Goal: Transaction & Acquisition: Book appointment/travel/reservation

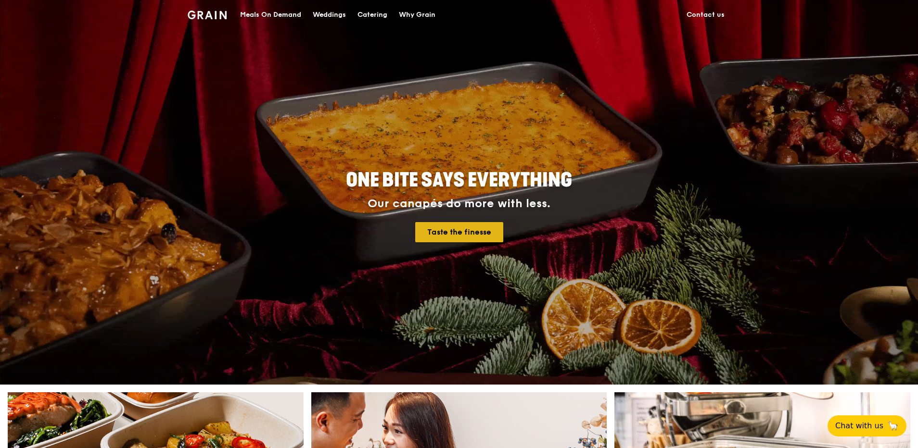
click at [429, 231] on link "Taste the finesse" at bounding box center [459, 232] width 88 height 20
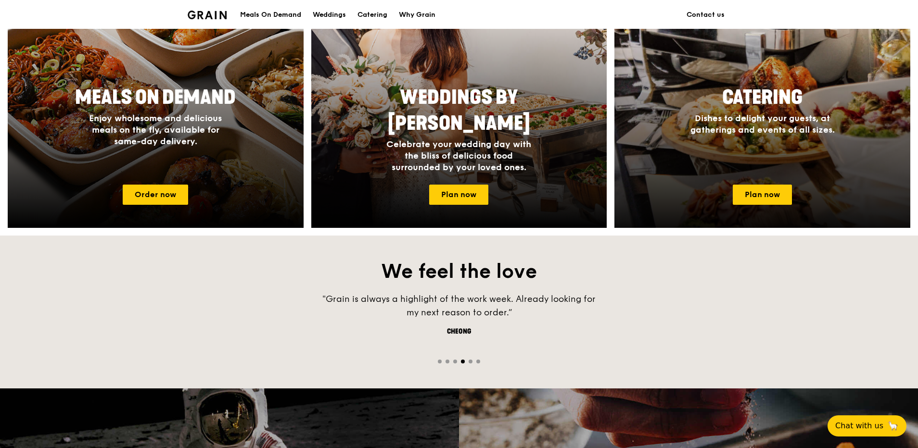
scroll to position [433, 0]
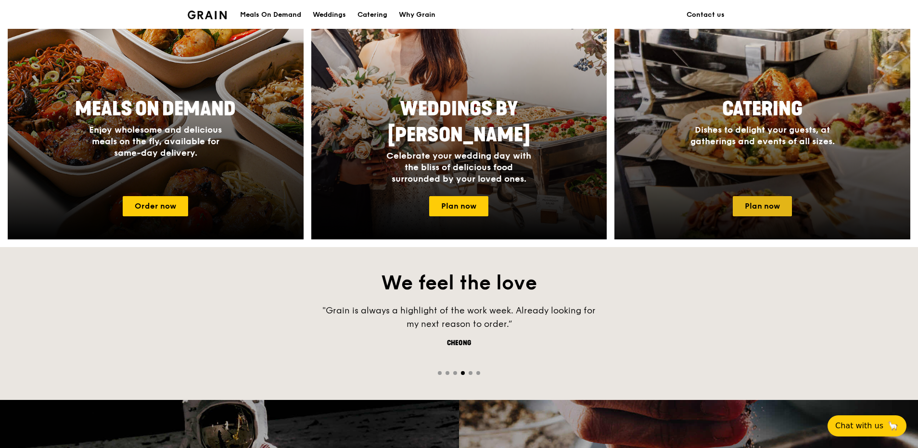
click at [771, 203] on link "Plan now" at bounding box center [761, 206] width 59 height 20
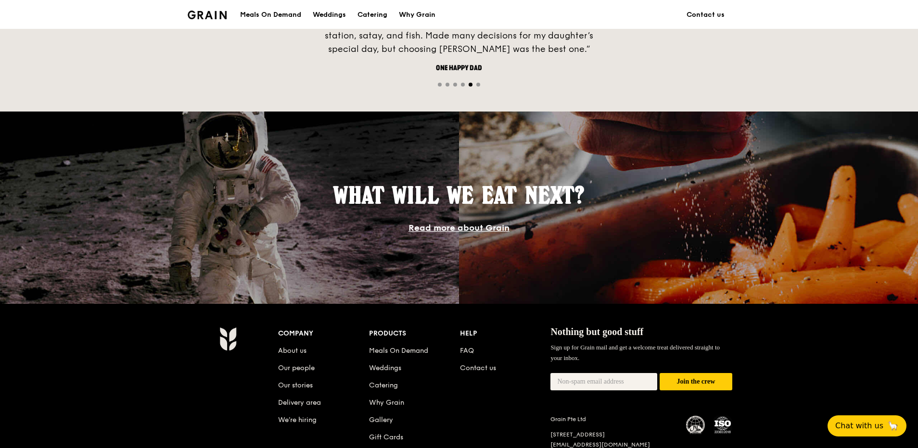
scroll to position [481, 0]
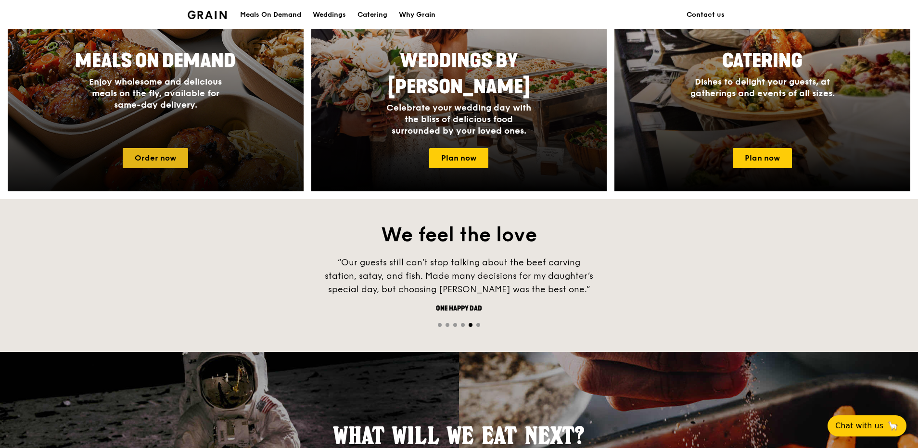
click at [162, 155] on link "Order now" at bounding box center [155, 158] width 65 height 20
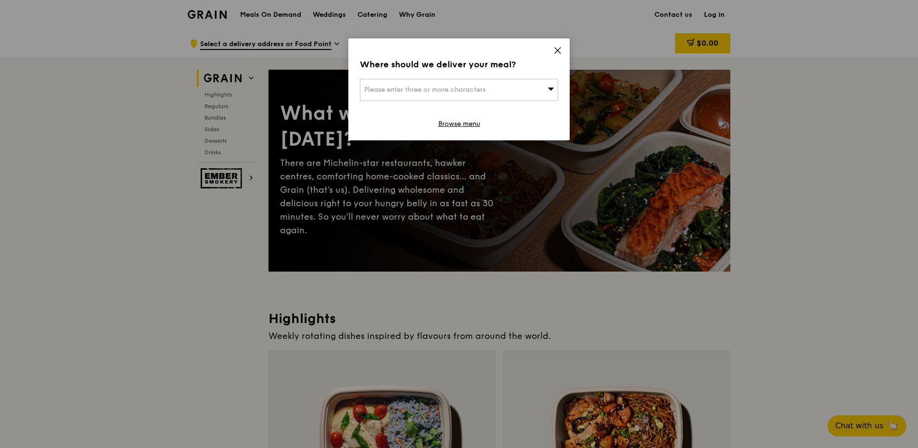
click at [555, 48] on icon at bounding box center [558, 51] width 6 height 6
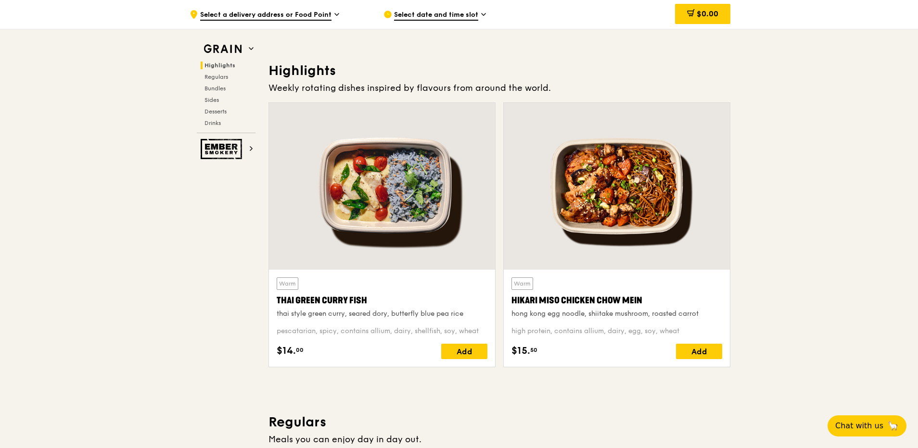
scroll to position [144, 0]
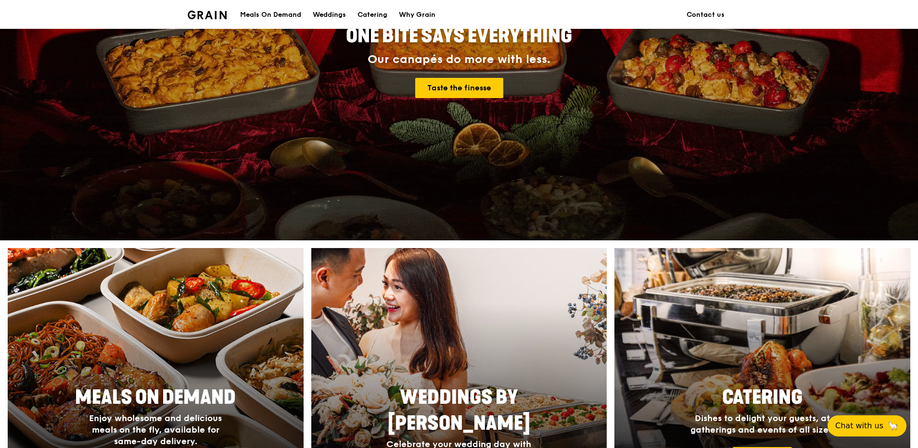
scroll to position [481, 0]
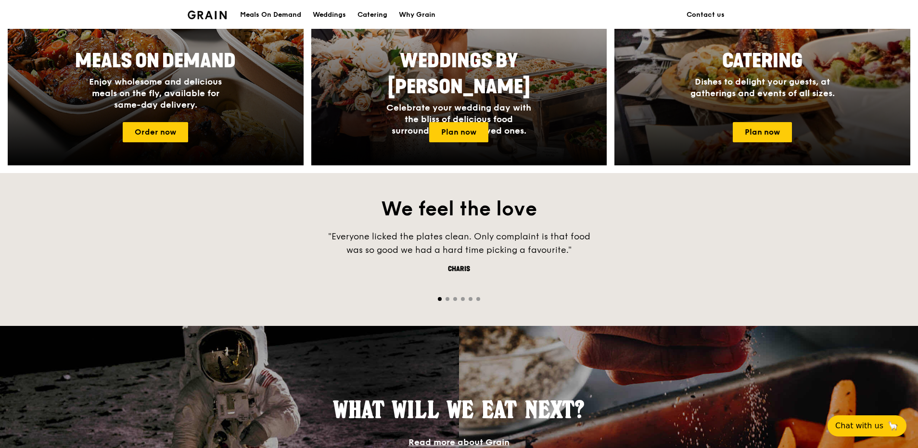
click at [756, 115] on div at bounding box center [762, 38] width 325 height 279
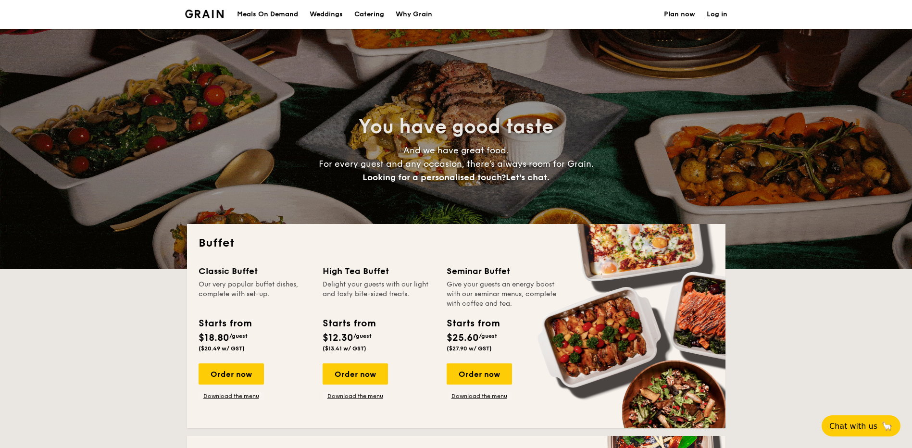
select select
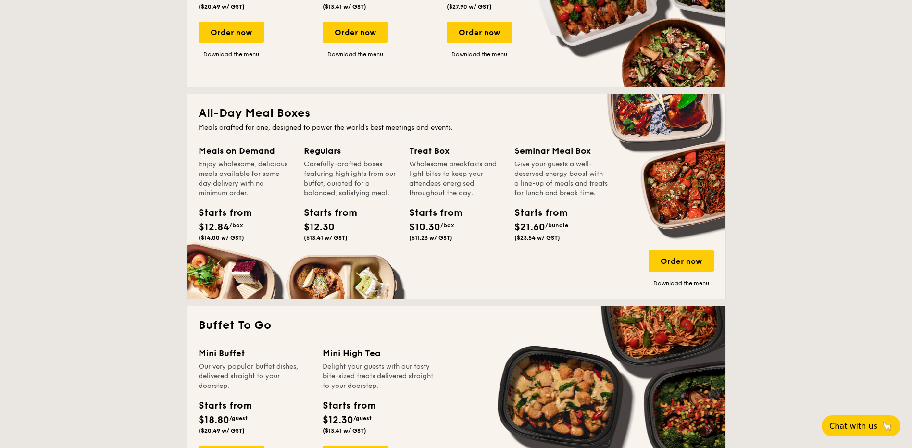
scroll to position [433, 0]
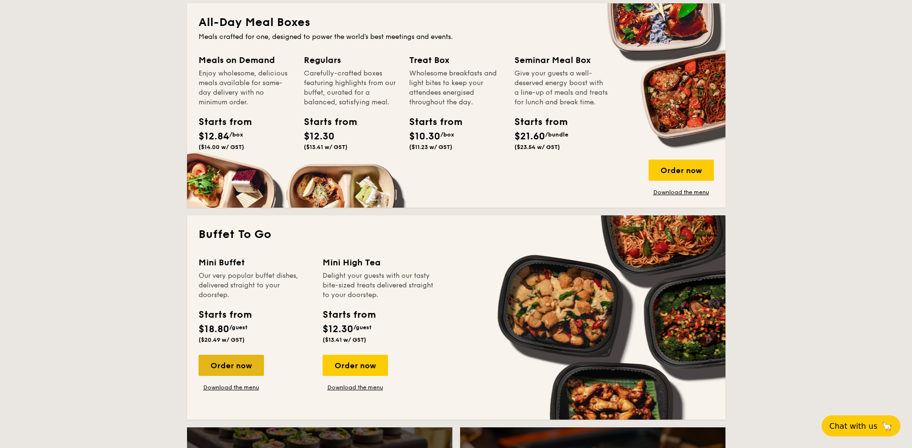
click at [243, 365] on div "Order now" at bounding box center [231, 365] width 65 height 21
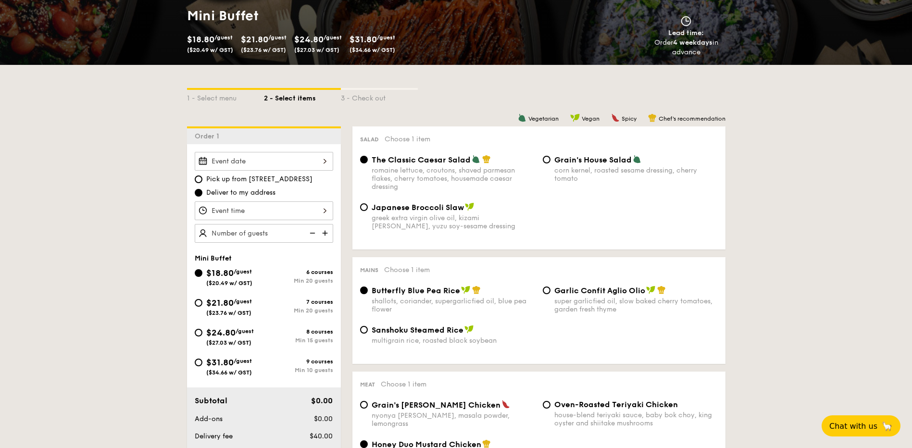
scroll to position [385, 0]
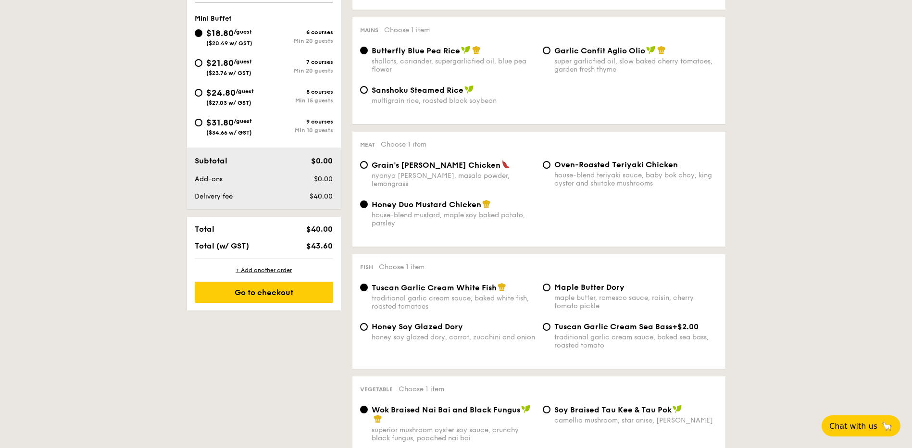
select select
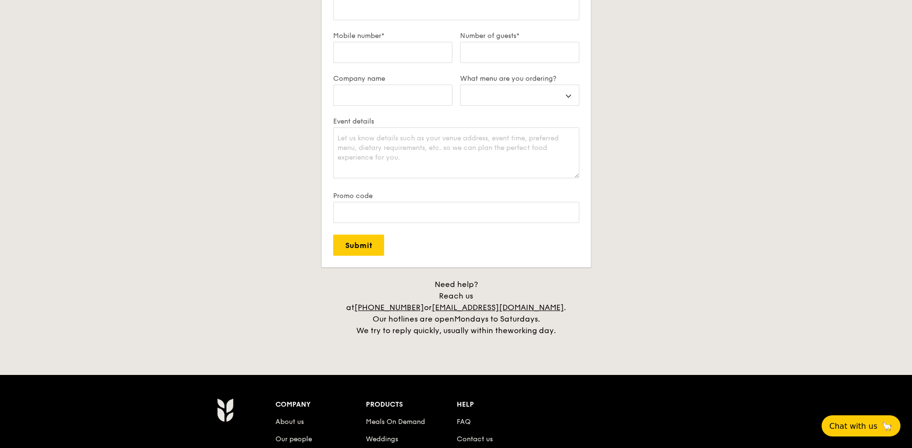
scroll to position [1849, 0]
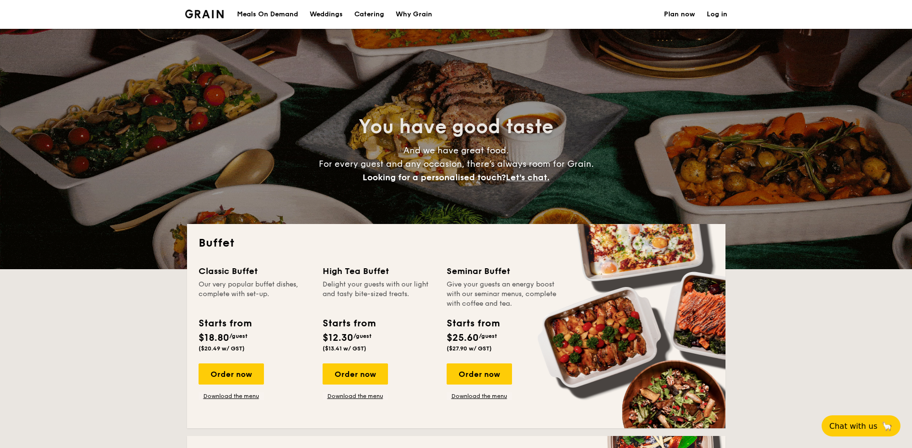
select select
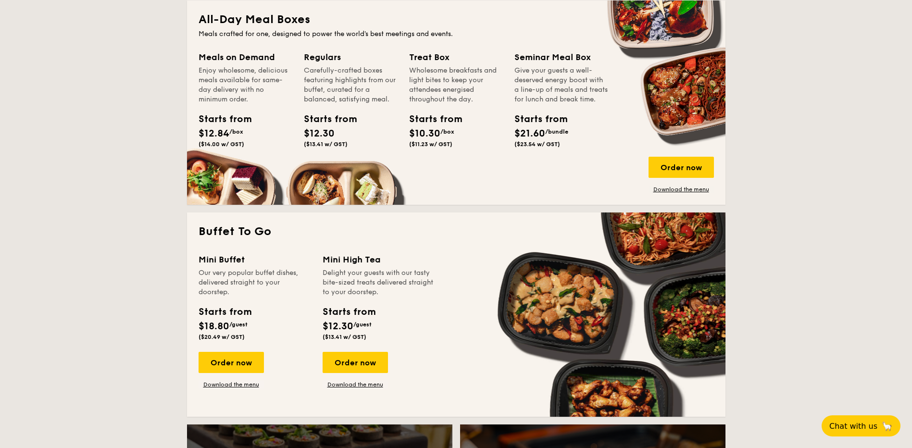
scroll to position [529, 0]
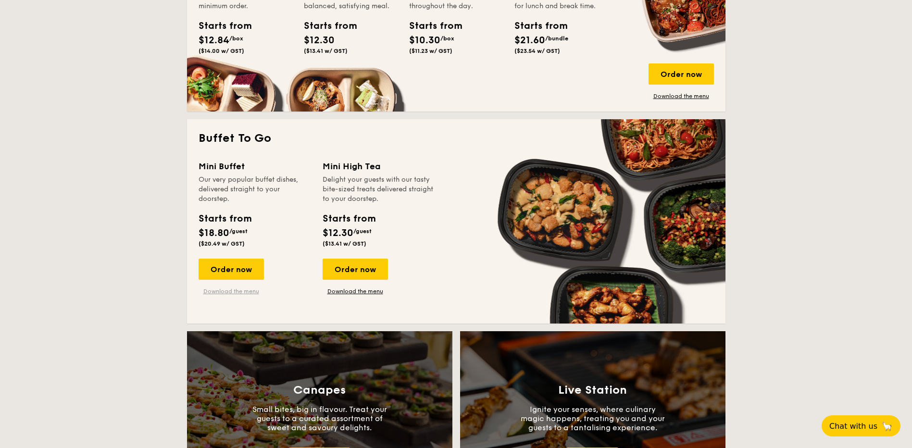
click at [237, 291] on link "Download the menu" at bounding box center [231, 292] width 65 height 8
drag, startPoint x: 846, startPoint y: 213, endPoint x: 838, endPoint y: 213, distance: 8.2
click at [247, 265] on div "Order now" at bounding box center [231, 269] width 65 height 21
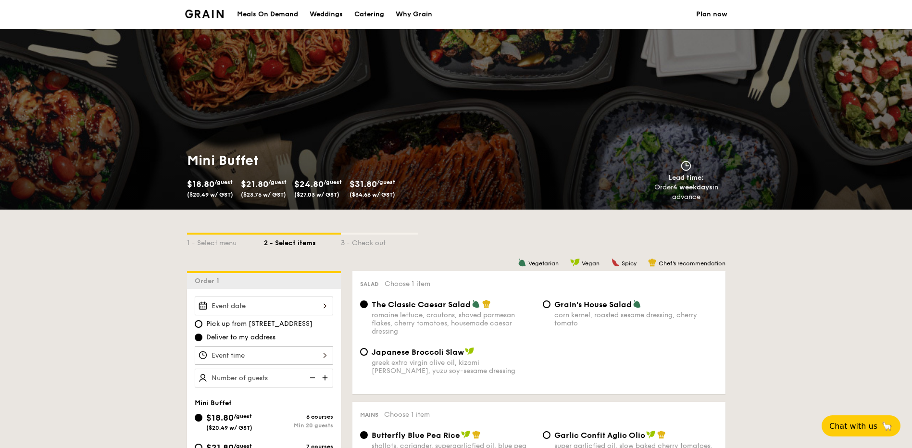
click at [326, 310] on div at bounding box center [264, 306] width 139 height 19
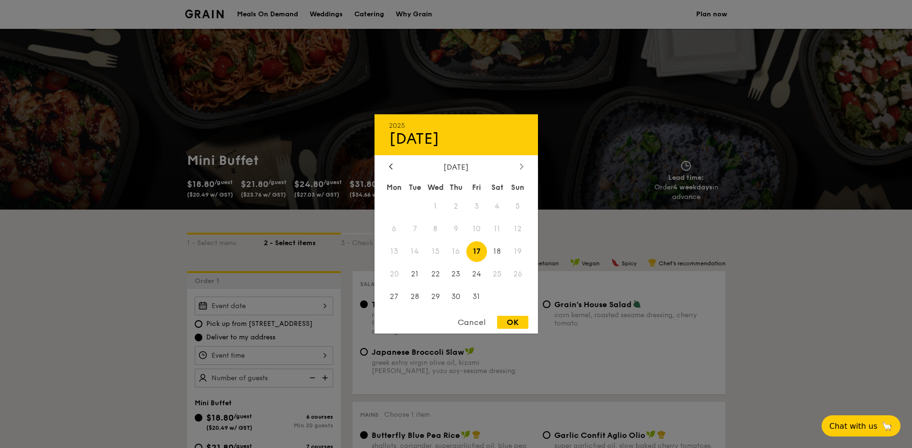
click at [523, 168] on icon at bounding box center [522, 166] width 4 height 6
click at [499, 211] on span "1" at bounding box center [497, 206] width 21 height 21
click at [165, 319] on div at bounding box center [456, 224] width 912 height 448
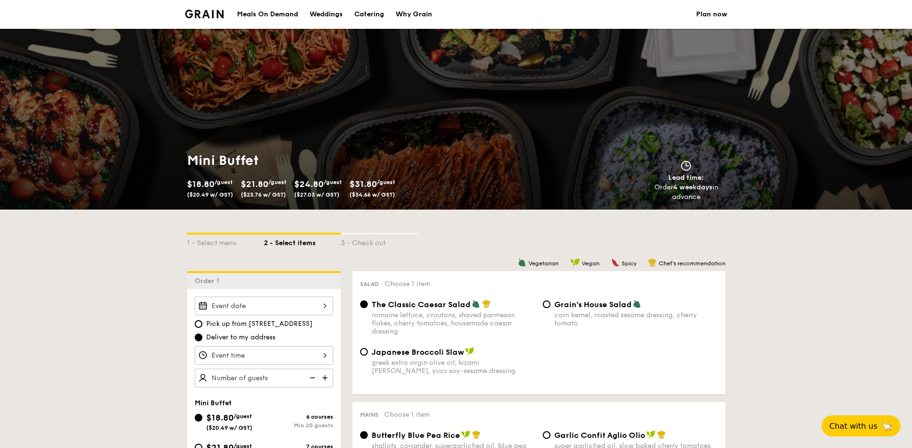
click at [322, 304] on div "2025 Oct [DATE] Tue Wed Thu Fri Sat Sun 1 2 3 4 5 6 7 8 9 10 11 12 13 14 15 16 …" at bounding box center [264, 306] width 139 height 19
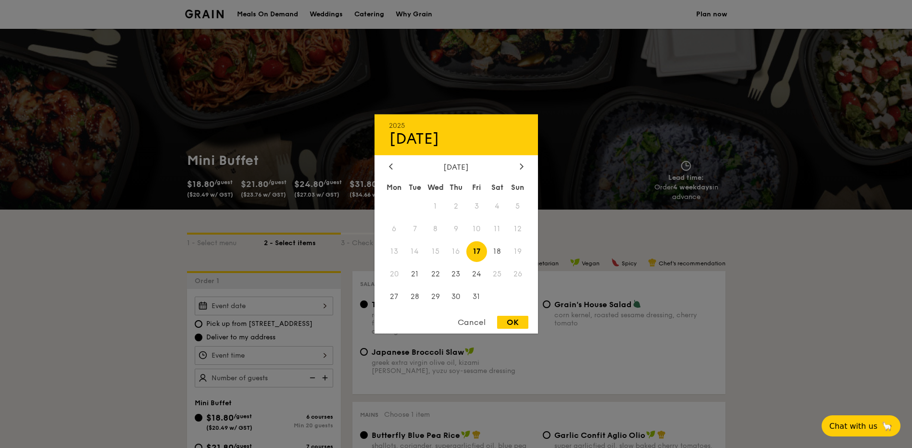
click at [522, 160] on div "2025 Oct [DATE] Tue Wed Thu Fri Sat Sun 1 2 3 4 5 6 7 8 9 10 11 12 13 14 15 16 …" at bounding box center [457, 223] width 164 height 219
click at [521, 168] on icon at bounding box center [521, 167] width 3 height 6
click at [491, 208] on span "1" at bounding box center [497, 206] width 21 height 21
click at [509, 313] on div "2025 Nov [DATE] Tue Wed Thu Fri Sat Sun 1 2 3 4 5 6 7 8 9 10 11 12 13 14 15 16 …" at bounding box center [457, 223] width 164 height 219
click at [505, 328] on div "OK" at bounding box center [512, 322] width 31 height 13
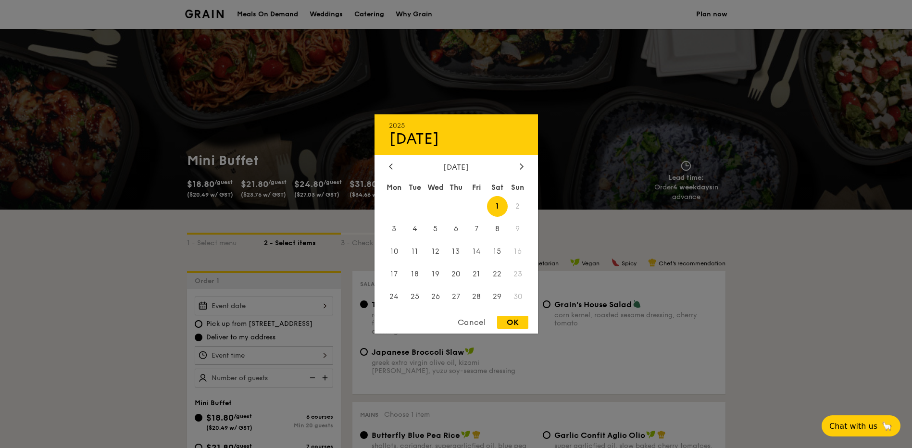
type input "[DATE]"
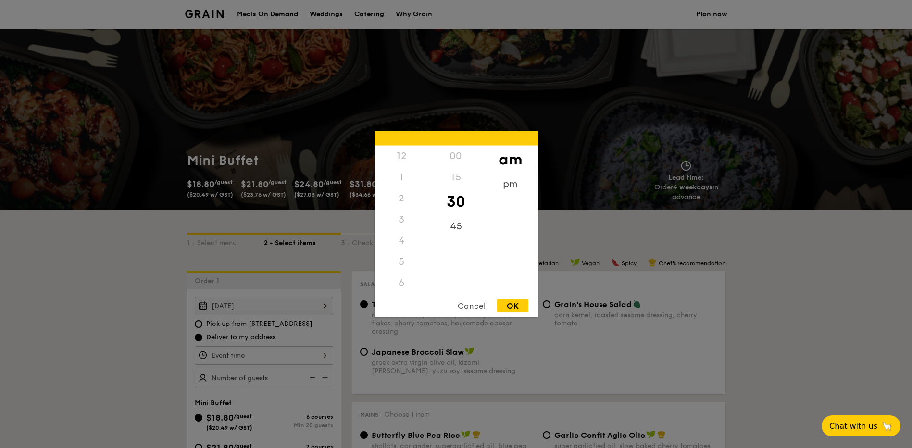
click at [261, 356] on div "12 1 2 3 4 5 6 7 8 9 10 11 00 15 30 45 am pm Cancel OK" at bounding box center [264, 355] width 139 height 19
click at [399, 277] on div "11" at bounding box center [402, 285] width 54 height 28
click at [509, 183] on div "pm" at bounding box center [510, 188] width 54 height 28
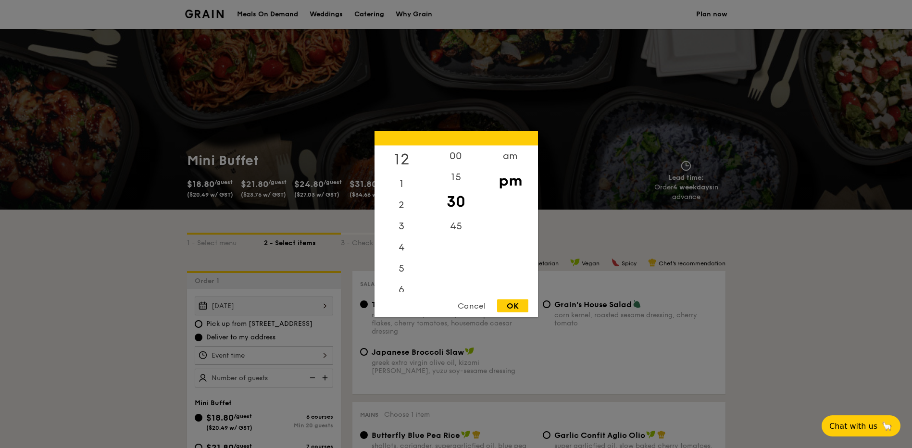
click at [398, 154] on div "12" at bounding box center [402, 160] width 54 height 28
click at [451, 154] on div "00" at bounding box center [456, 160] width 54 height 28
click at [504, 160] on div "am" at bounding box center [510, 160] width 54 height 28
click at [399, 284] on div "11" at bounding box center [402, 285] width 54 height 28
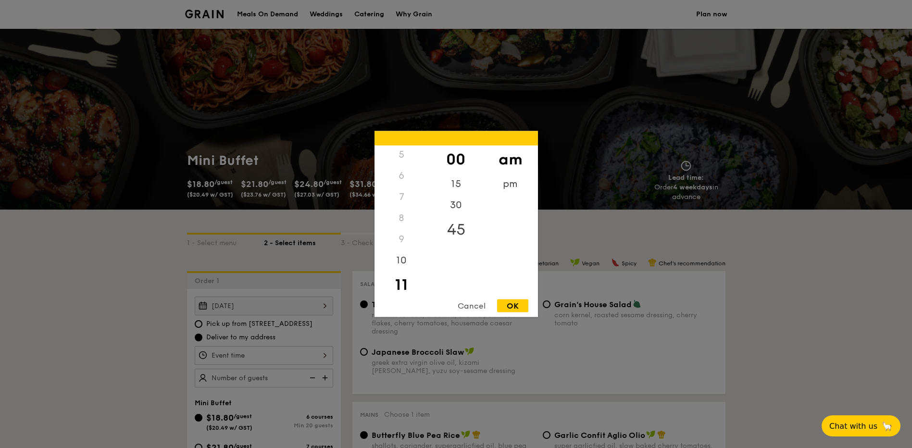
click at [463, 233] on div "45" at bounding box center [456, 230] width 54 height 28
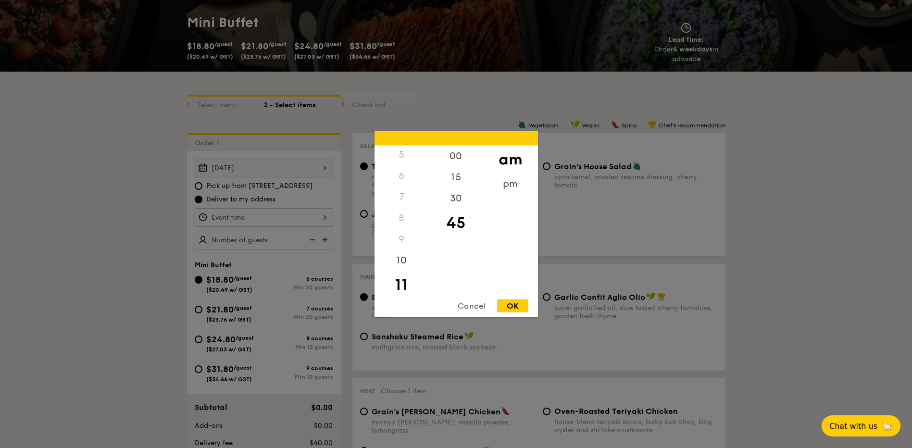
scroll to position [144, 0]
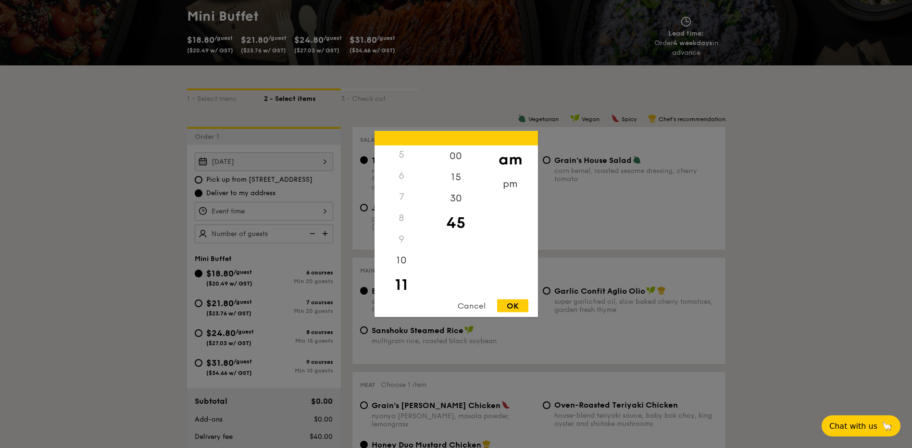
click at [508, 305] on div "OK" at bounding box center [512, 306] width 31 height 13
click at [325, 214] on div "11:45AM 12 1 2 3 4 5 6 7 8 9 10 11 00 15 30 45 am pm Cancel OK" at bounding box center [264, 211] width 139 height 19
click at [402, 161] on div "12" at bounding box center [402, 156] width 54 height 21
click at [497, 183] on div "pm" at bounding box center [510, 188] width 54 height 28
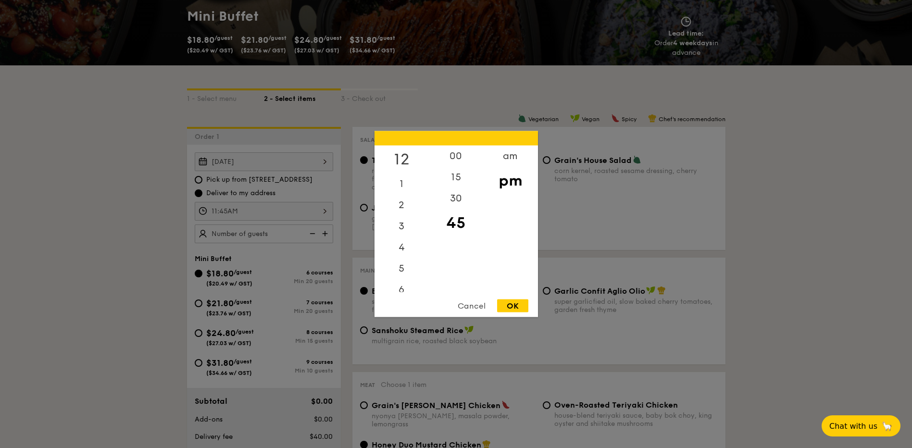
click at [396, 161] on div "12" at bounding box center [402, 160] width 54 height 28
click at [463, 202] on div "30" at bounding box center [456, 202] width 54 height 28
click at [464, 178] on div "15" at bounding box center [456, 181] width 54 height 28
click at [456, 162] on div "00" at bounding box center [456, 160] width 54 height 28
click at [509, 306] on div "OK" at bounding box center [512, 306] width 31 height 13
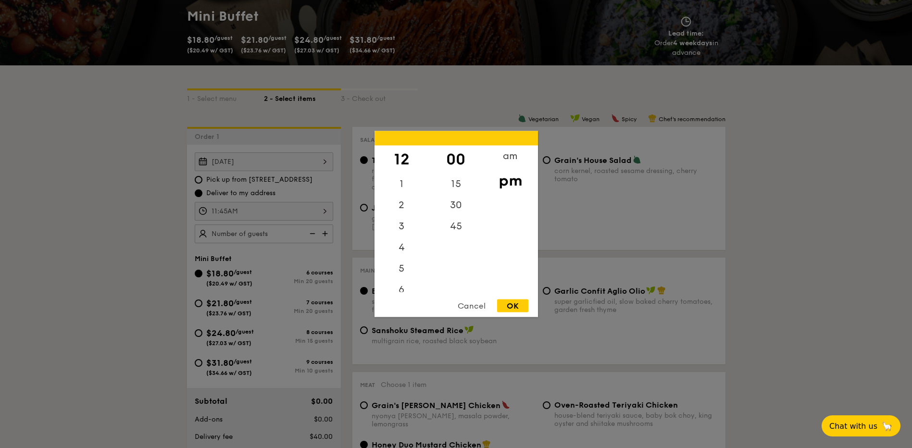
type input "12:00PM"
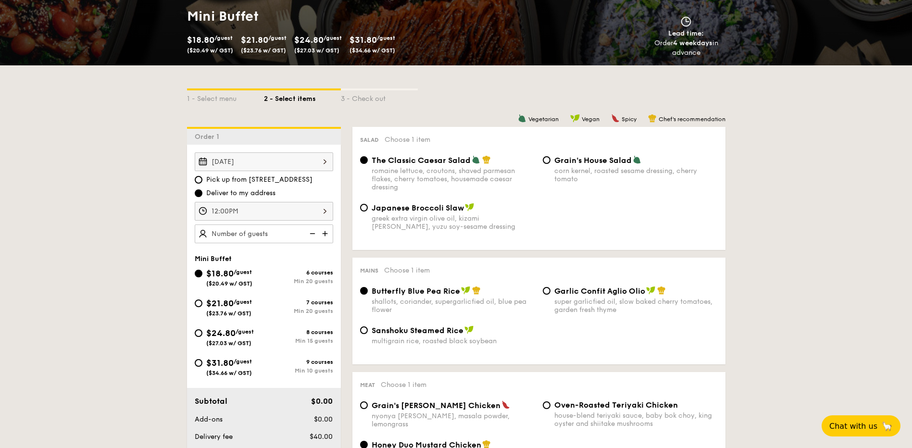
click at [322, 215] on div "12:00PM" at bounding box center [264, 211] width 139 height 19
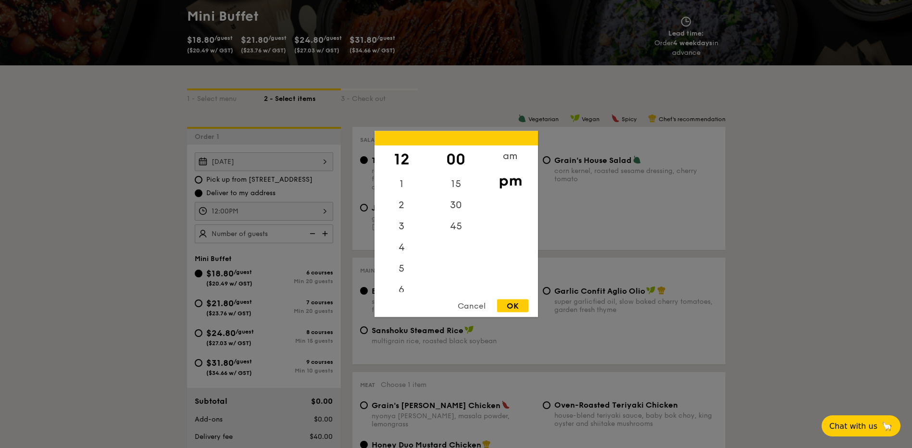
click at [519, 305] on div "OK" at bounding box center [512, 306] width 31 height 13
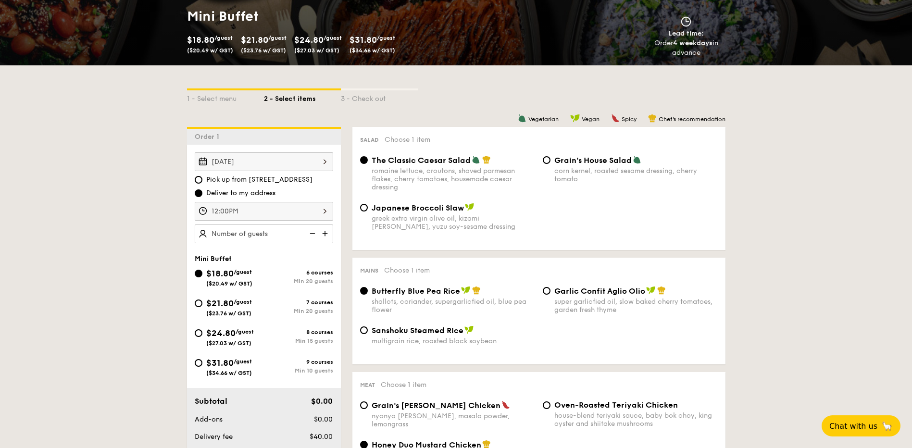
click at [850, 239] on div at bounding box center [456, 224] width 912 height 448
click at [328, 236] on img at bounding box center [326, 234] width 14 height 18
click at [314, 236] on img at bounding box center [311, 234] width 14 height 18
click at [327, 235] on img at bounding box center [326, 234] width 14 height 18
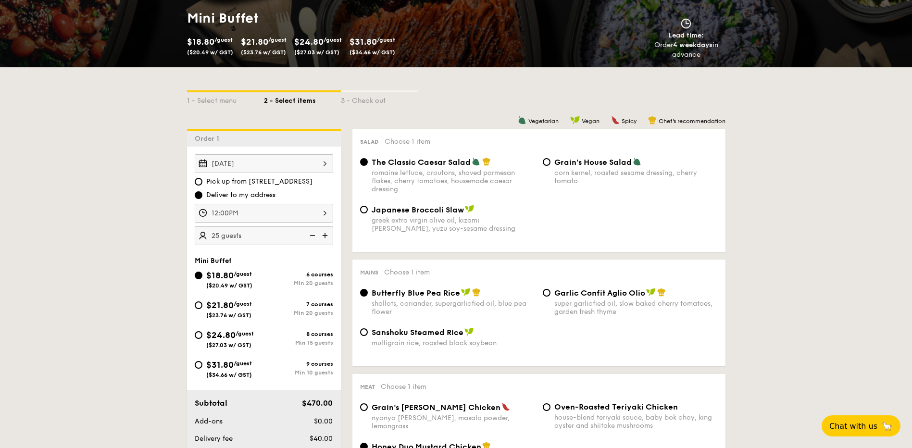
scroll to position [48, 0]
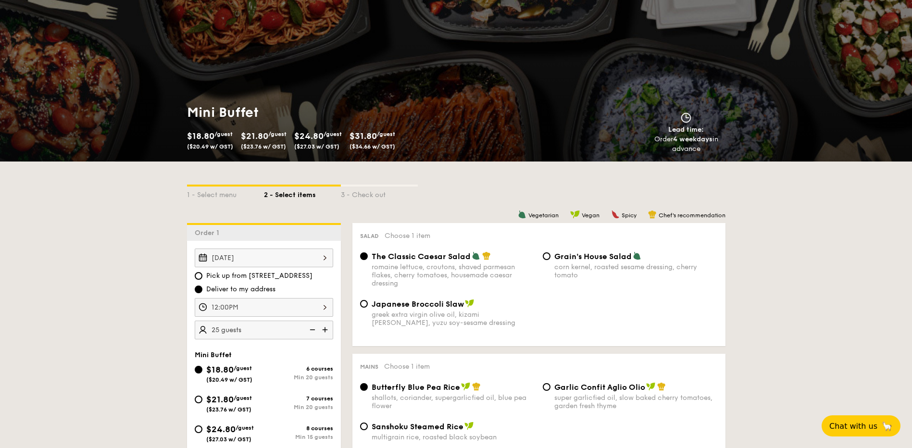
click at [314, 329] on img at bounding box center [311, 330] width 14 height 18
click at [326, 333] on img at bounding box center [326, 330] width 14 height 18
click at [312, 330] on img at bounding box center [311, 330] width 14 height 18
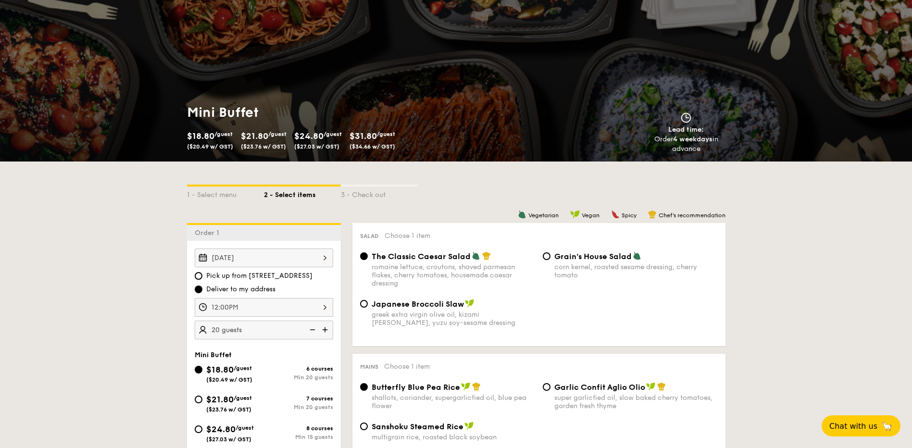
click at [325, 332] on img at bounding box center [326, 330] width 14 height 18
click at [310, 332] on img at bounding box center [311, 330] width 14 height 18
click at [326, 332] on img at bounding box center [326, 330] width 14 height 18
click at [312, 332] on img at bounding box center [311, 330] width 14 height 18
click at [328, 332] on img at bounding box center [326, 330] width 14 height 18
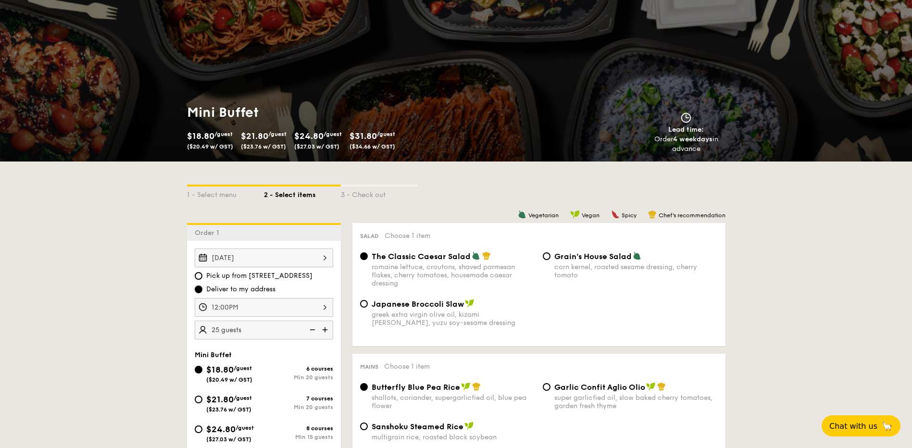
click at [311, 333] on img at bounding box center [311, 330] width 14 height 18
click at [325, 331] on img at bounding box center [326, 330] width 14 height 18
click at [325, 330] on img at bounding box center [326, 330] width 14 height 18
click at [310, 331] on img at bounding box center [311, 330] width 14 height 18
click at [313, 331] on img at bounding box center [311, 330] width 14 height 18
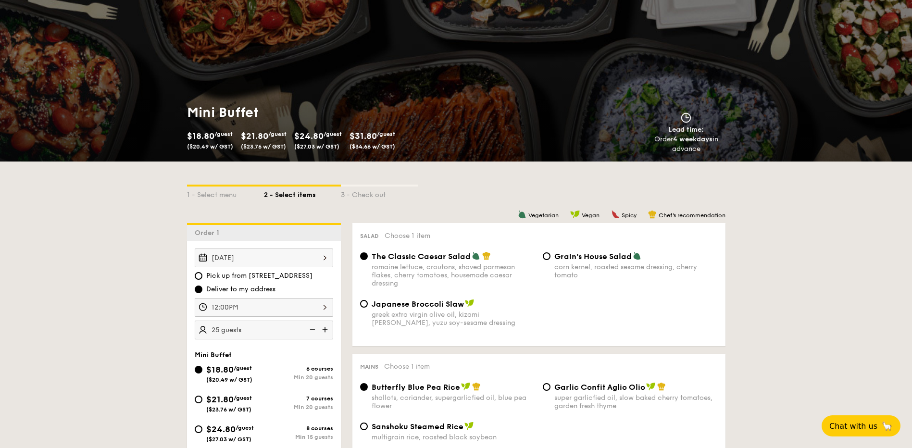
type input "20 guests"
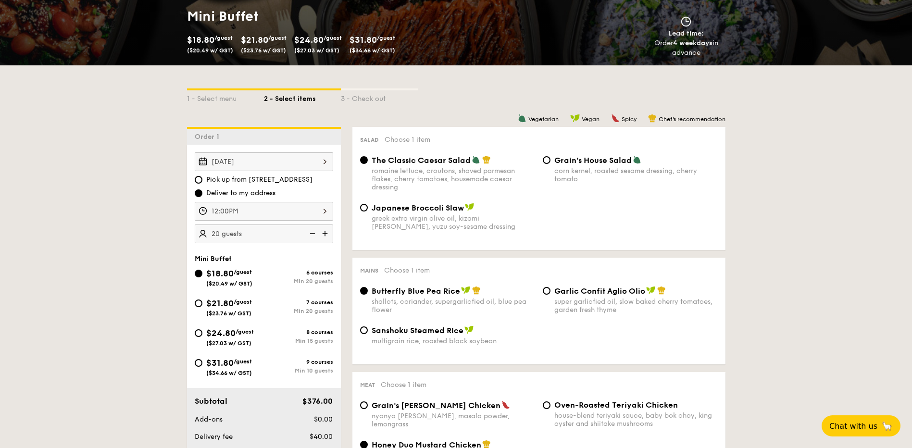
scroll to position [192, 0]
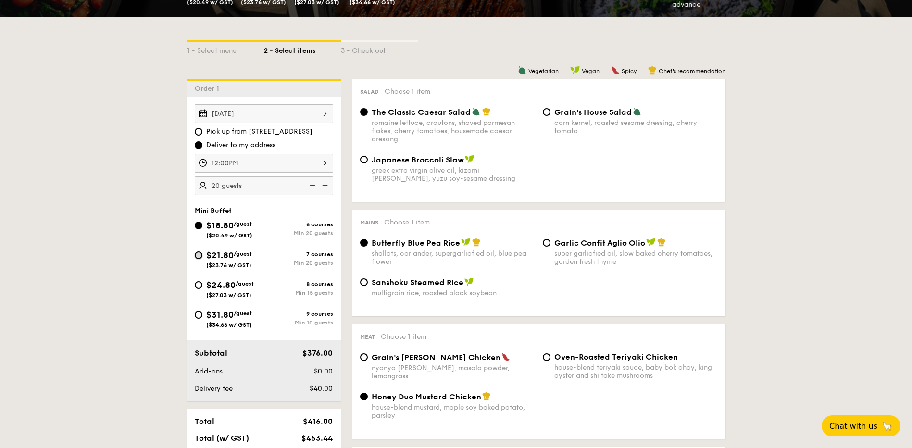
click at [198, 258] on input "$21.80 /guest ($23.76 w/ GST) 7 courses Min 20 guests" at bounding box center [199, 256] width 8 height 8
radio input "true"
radio input "false"
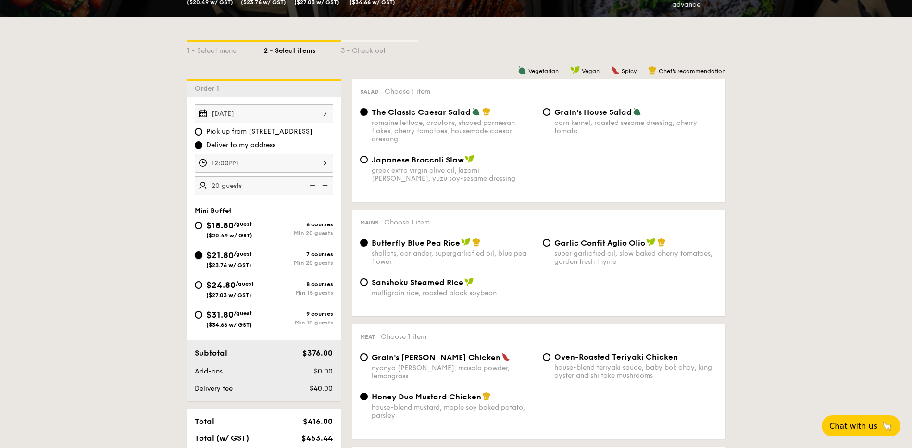
radio input "true"
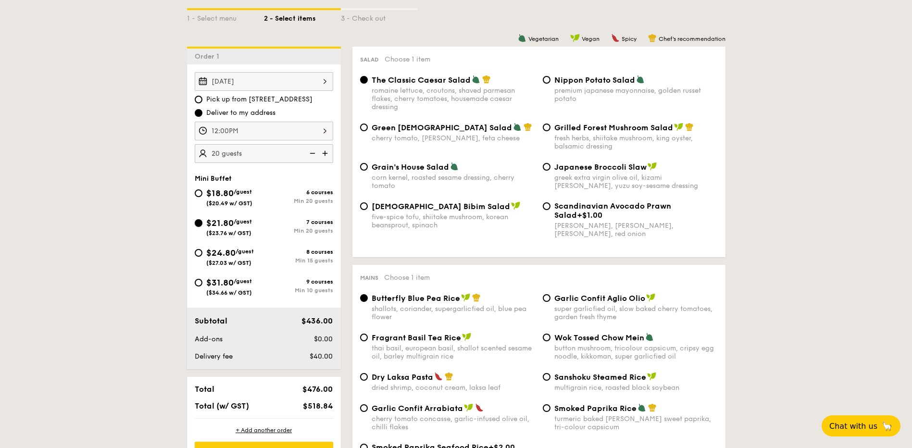
scroll to position [240, 0]
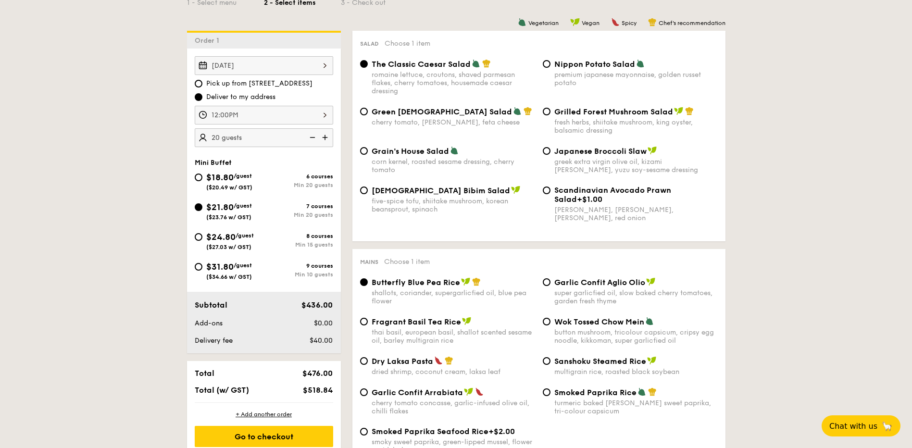
click at [566, 62] on span "Nippon Potato Salad" at bounding box center [595, 64] width 81 height 9
click at [551, 62] on input "Nippon Potato Salad premium japanese mayonnaise, golden russet potato" at bounding box center [547, 64] width 8 height 8
radio input "true"
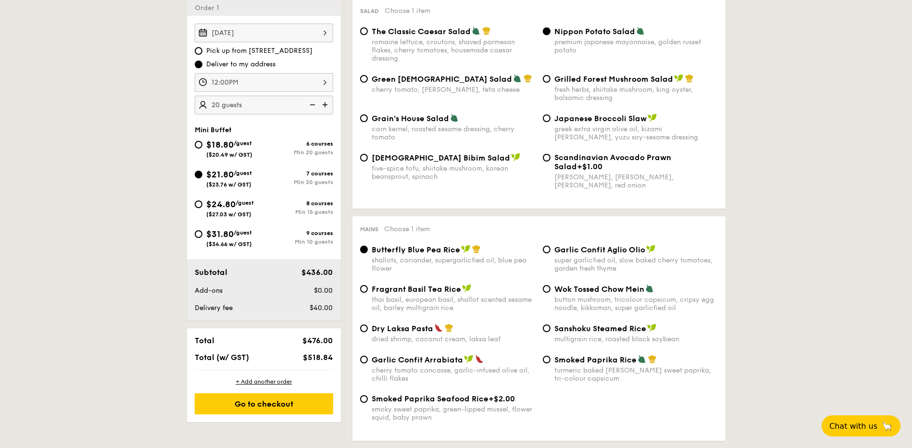
scroll to position [289, 0]
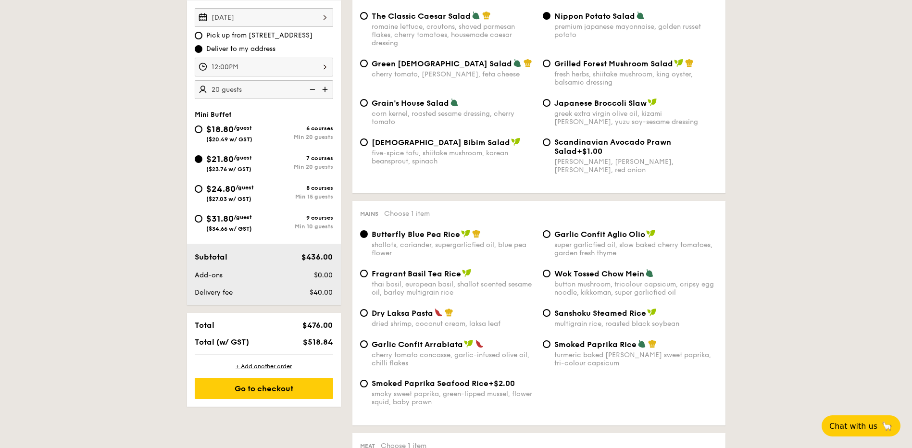
click at [310, 90] on img at bounding box center [311, 89] width 14 height 18
click at [197, 127] on input "$18.80 /guest ($20.49 w/ GST) 6 courses Min 20 guests" at bounding box center [199, 130] width 8 height 8
radio input "true"
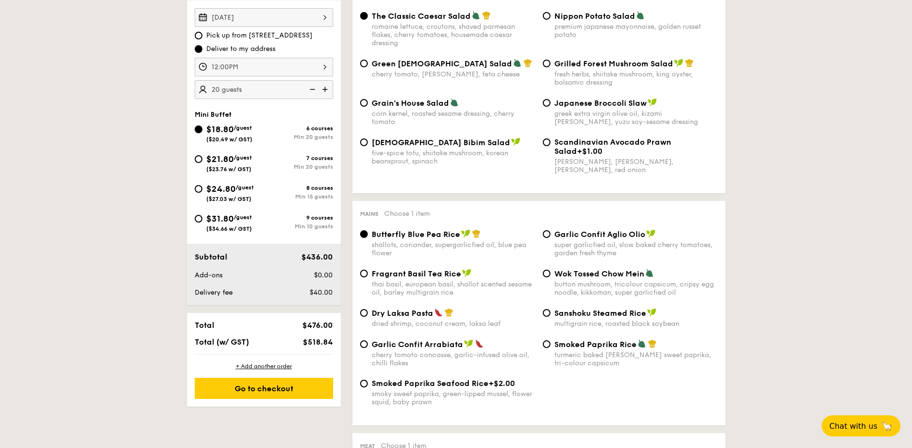
radio input "true"
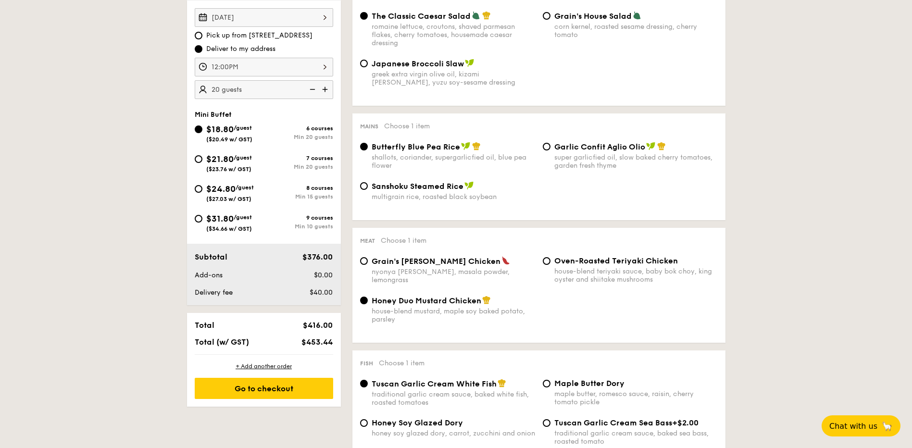
click at [310, 92] on img at bounding box center [311, 89] width 14 height 18
click at [314, 91] on img at bounding box center [311, 89] width 14 height 18
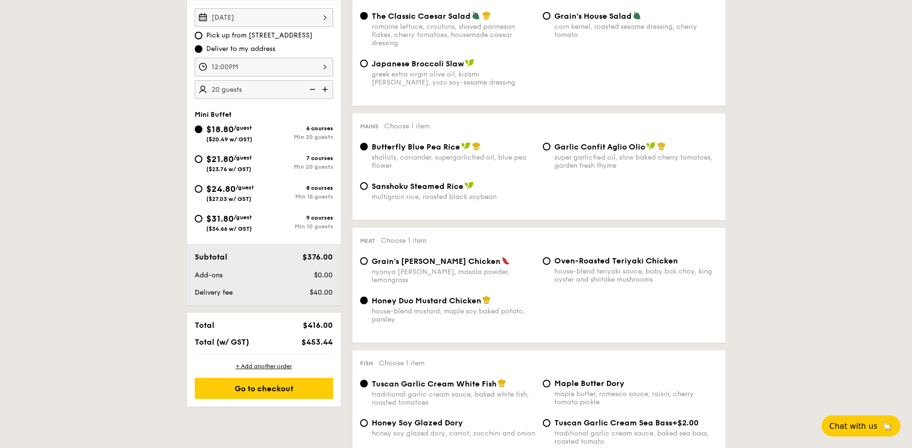
click at [313, 91] on img at bounding box center [311, 89] width 14 height 18
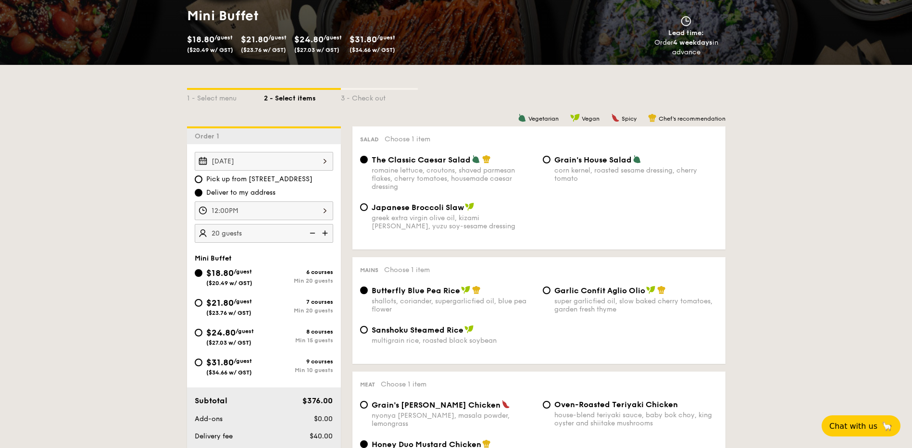
scroll to position [144, 0]
click at [313, 236] on img at bounding box center [311, 234] width 14 height 18
click at [316, 231] on img at bounding box center [311, 234] width 14 height 18
click at [330, 233] on img at bounding box center [326, 234] width 14 height 18
click at [322, 234] on img at bounding box center [326, 234] width 14 height 18
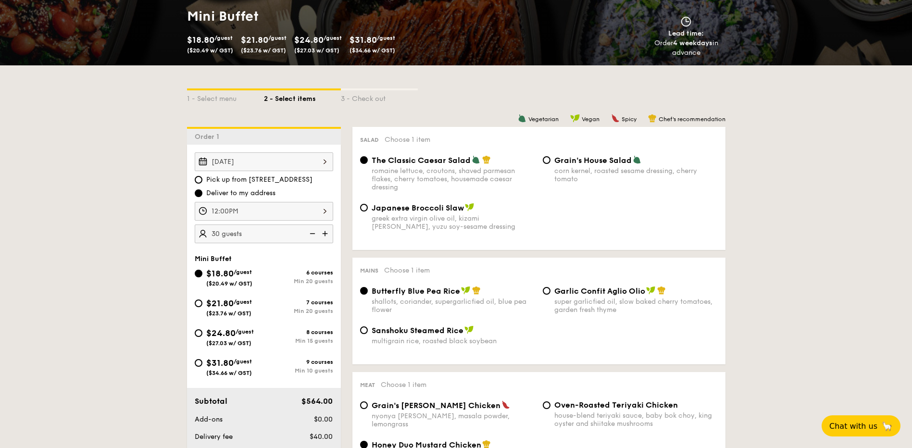
click at [313, 234] on img at bounding box center [311, 234] width 14 height 18
type input "20 guests"
click at [315, 234] on img at bounding box center [311, 234] width 14 height 18
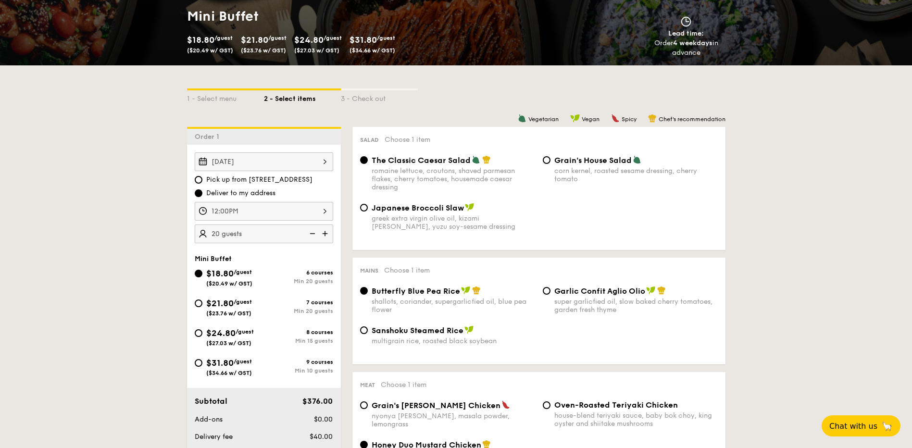
click at [315, 234] on img at bounding box center [311, 234] width 14 height 18
click at [314, 234] on img at bounding box center [311, 234] width 14 height 18
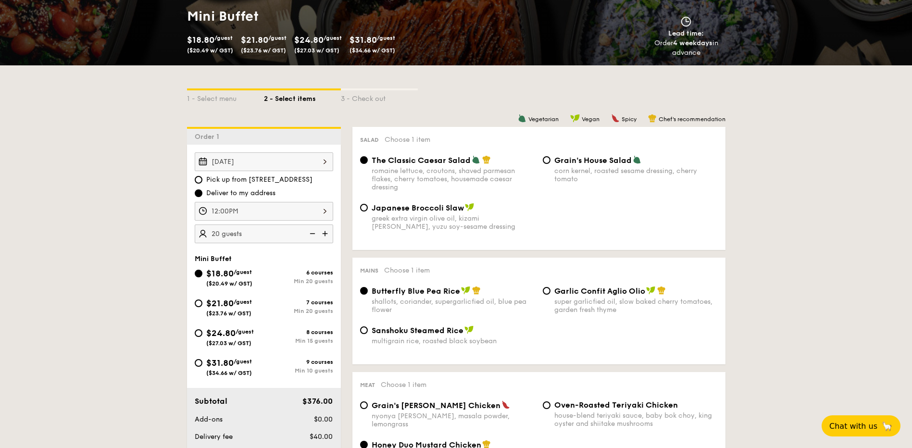
click at [316, 232] on img at bounding box center [311, 234] width 14 height 18
click at [315, 232] on img at bounding box center [311, 234] width 14 height 18
click at [195, 305] on div "$21.80 /guest ($23.76 w/ GST)" at bounding box center [229, 307] width 69 height 20
click at [195, 305] on input "$21.80 /guest ($23.76 w/ GST) 7 courses Min 20 guests" at bounding box center [199, 304] width 8 height 8
radio input "true"
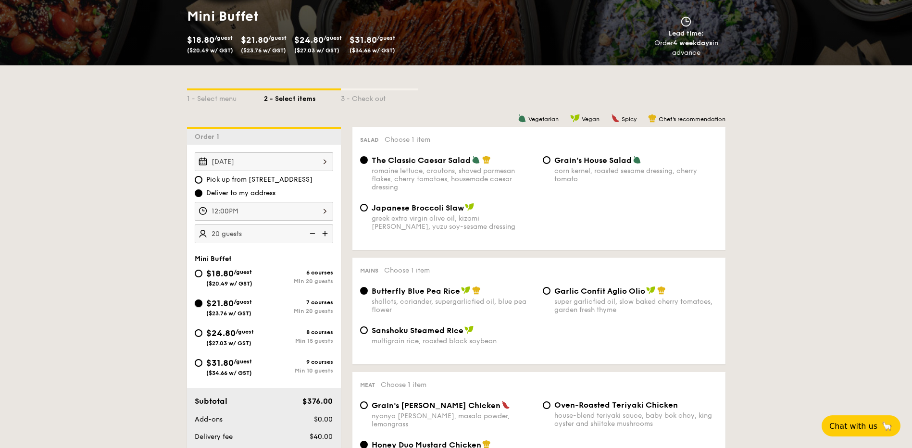
radio input "true"
radio input "false"
radio input "true"
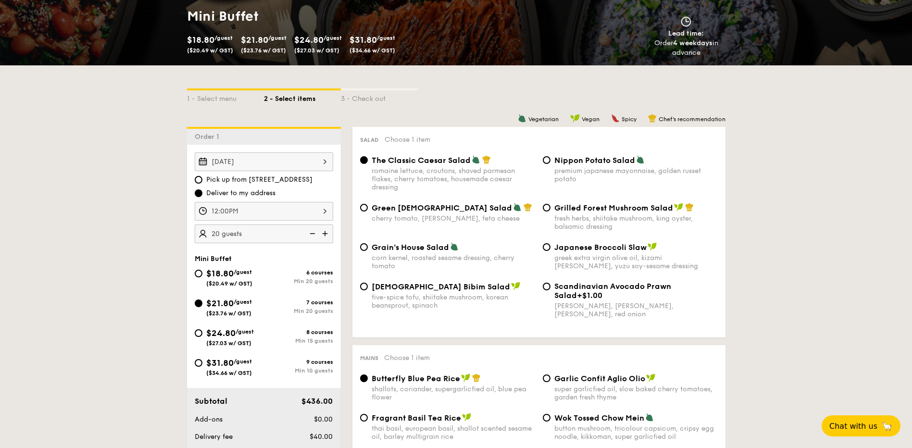
click at [313, 236] on img at bounding box center [311, 234] width 14 height 18
click at [312, 236] on img at bounding box center [311, 234] width 14 height 18
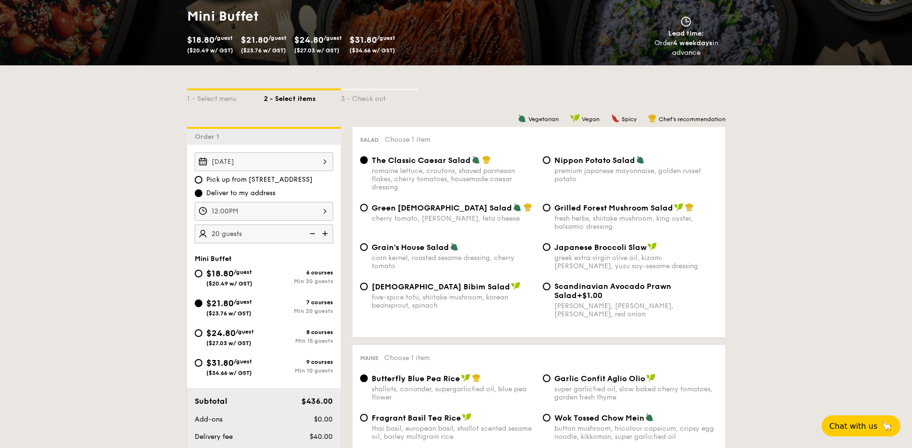
click at [312, 236] on img at bounding box center [311, 234] width 14 height 18
click at [191, 359] on div "$31.80 /guest ($34.66 w/ GST) 9 courses Min 10 guests" at bounding box center [264, 369] width 146 height 26
click at [196, 362] on input "$31.80 /guest ($34.66 w/ GST) 9 courses Min 10 guests" at bounding box center [199, 363] width 8 height 8
radio input "true"
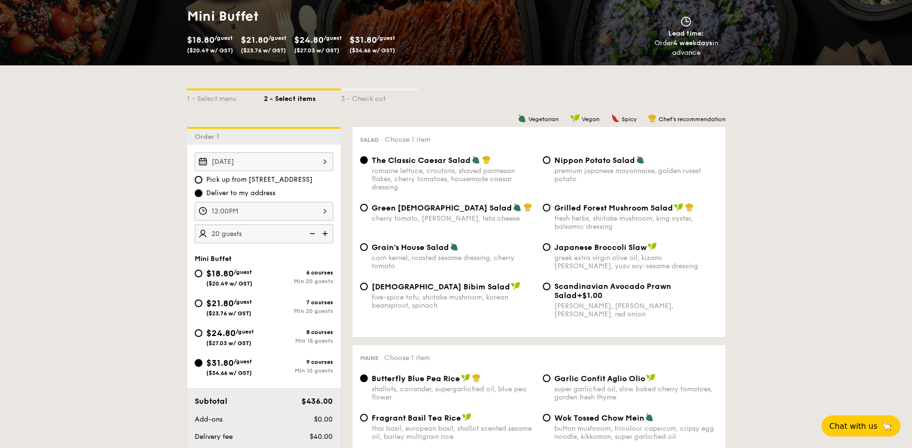
radio input "true"
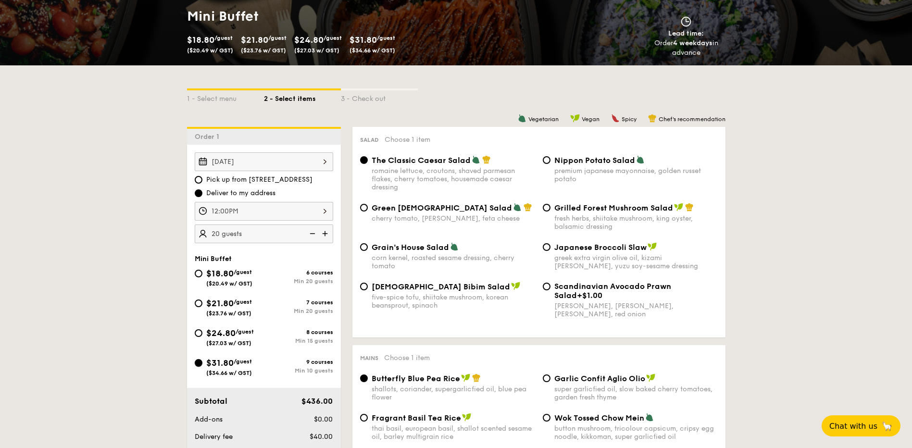
radio input "true"
click at [313, 234] on img at bounding box center [311, 234] width 14 height 18
type input "10 guests"
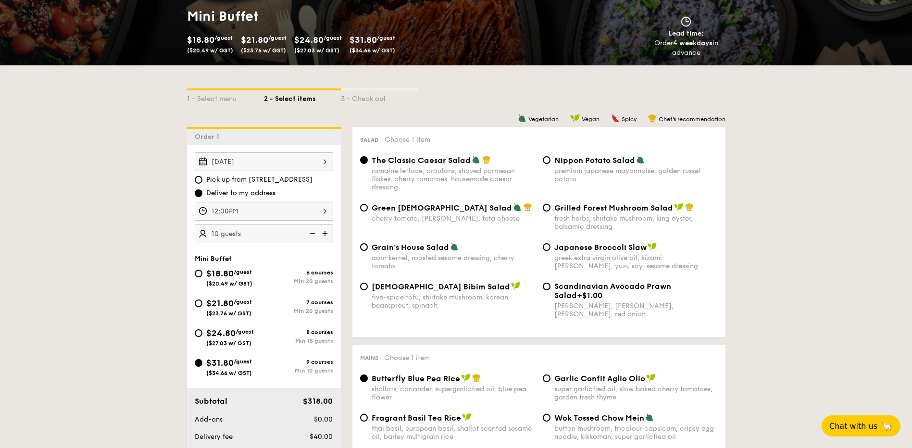
click at [313, 234] on img at bounding box center [311, 234] width 14 height 18
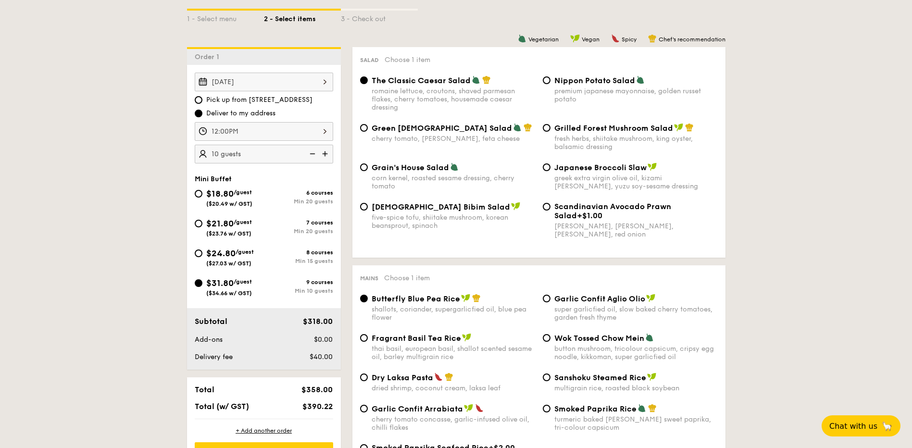
scroll to position [240, 0]
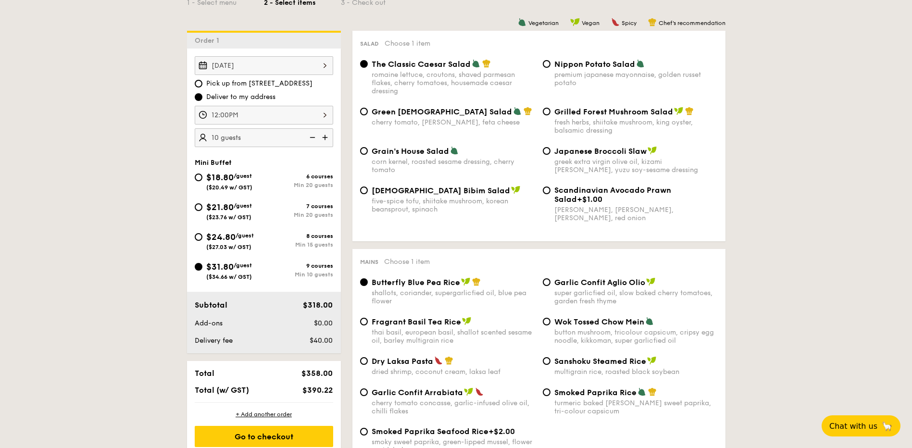
click at [202, 203] on div "$21.80 /guest ($23.76 w/ GST)" at bounding box center [229, 211] width 69 height 20
click at [202, 203] on input "$21.80 /guest ($23.76 w/ GST) 7 courses Min 20 guests" at bounding box center [199, 207] width 8 height 8
radio input "true"
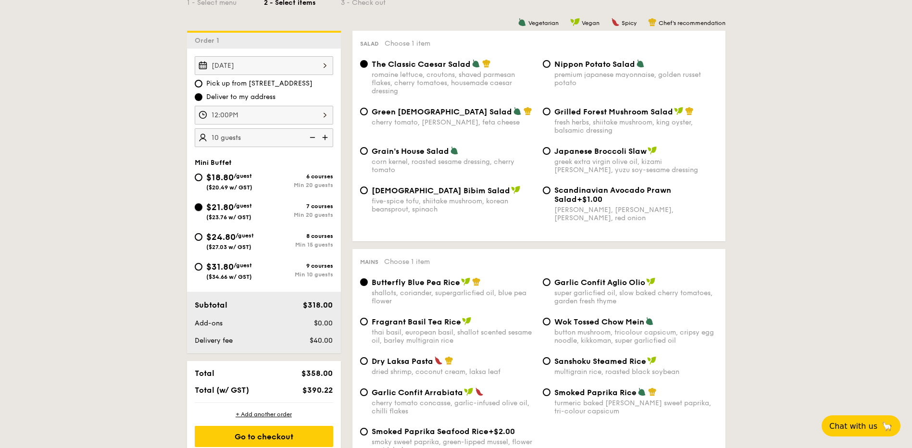
radio input "true"
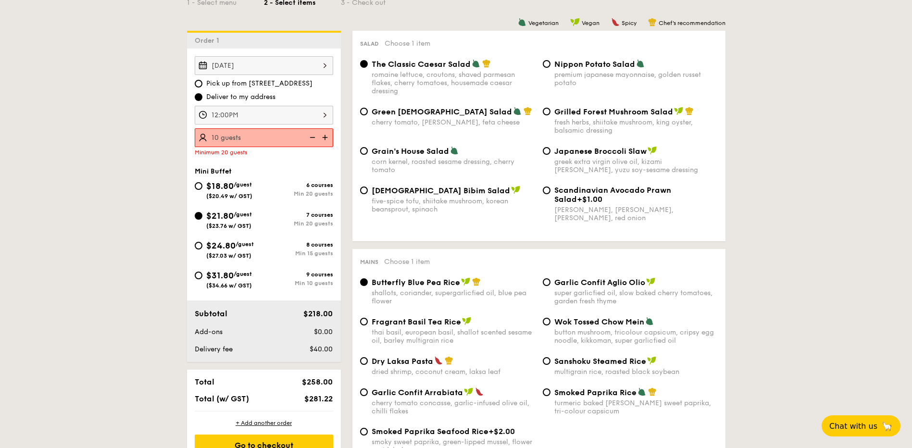
click at [325, 137] on img at bounding box center [326, 137] width 14 height 18
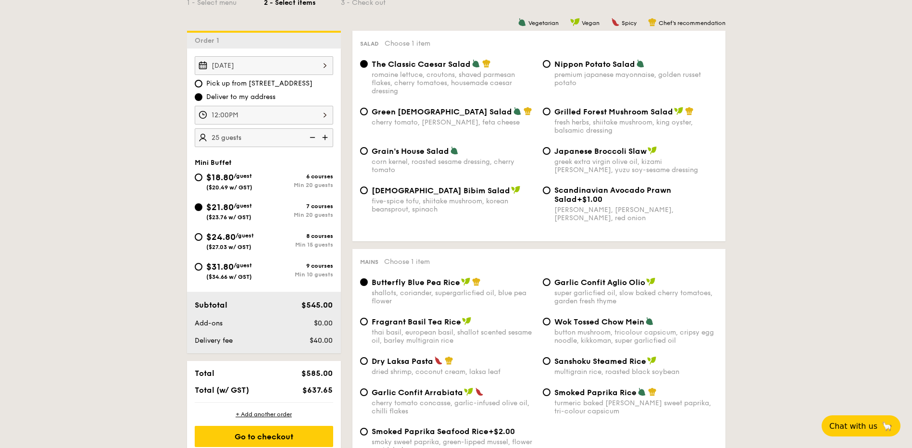
click at [311, 136] on img at bounding box center [311, 137] width 14 height 18
type input "20 guests"
drag, startPoint x: 803, startPoint y: 207, endPoint x: 747, endPoint y: 97, distance: 123.0
click at [592, 63] on span "Nippon Potato Salad" at bounding box center [595, 64] width 81 height 9
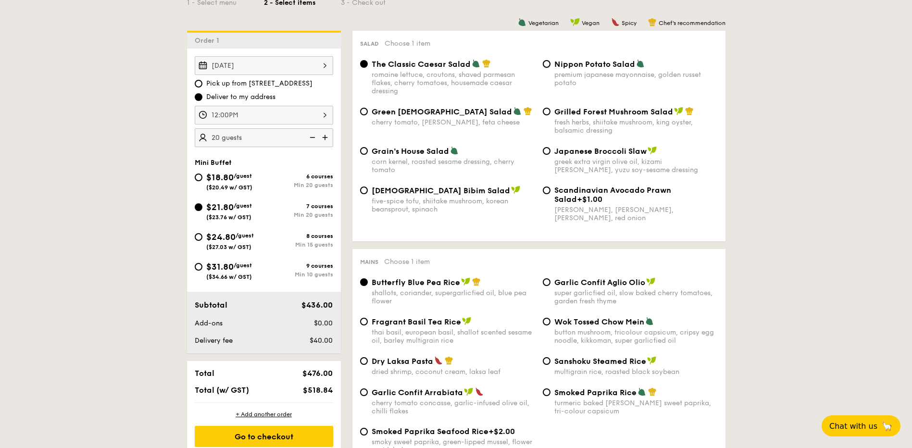
click at [551, 63] on input "Nippon Potato Salad premium japanese mayonnaise, golden russet potato" at bounding box center [547, 64] width 8 height 8
radio input "true"
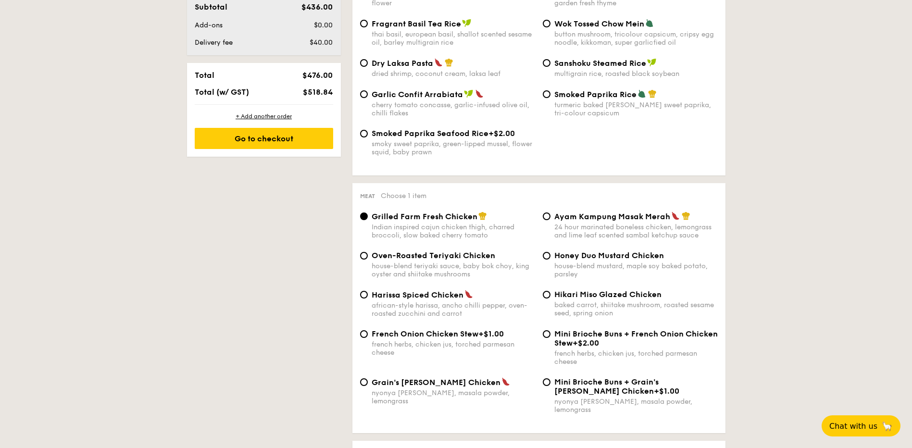
scroll to position [529, 0]
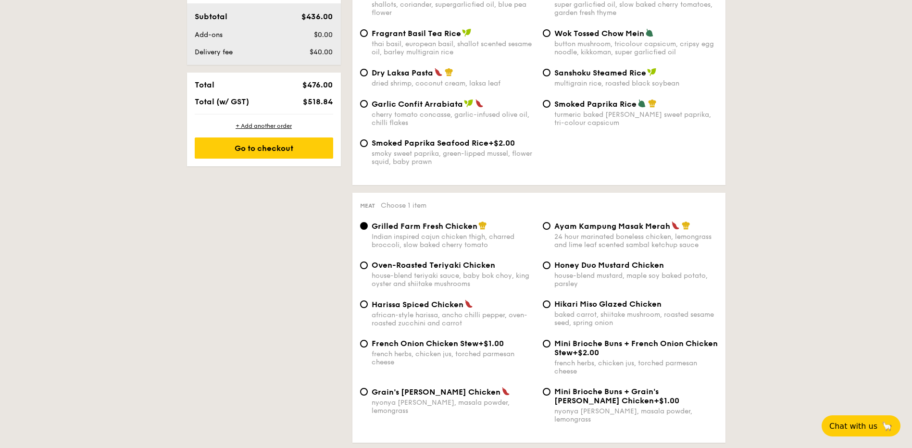
click at [584, 266] on span "Honey Duo Mustard Chicken" at bounding box center [610, 265] width 110 height 9
click at [551, 266] on input "Honey Duo Mustard Chicken house-blend mustard, maple soy baked potato, parsley" at bounding box center [547, 266] width 8 height 8
radio input "true"
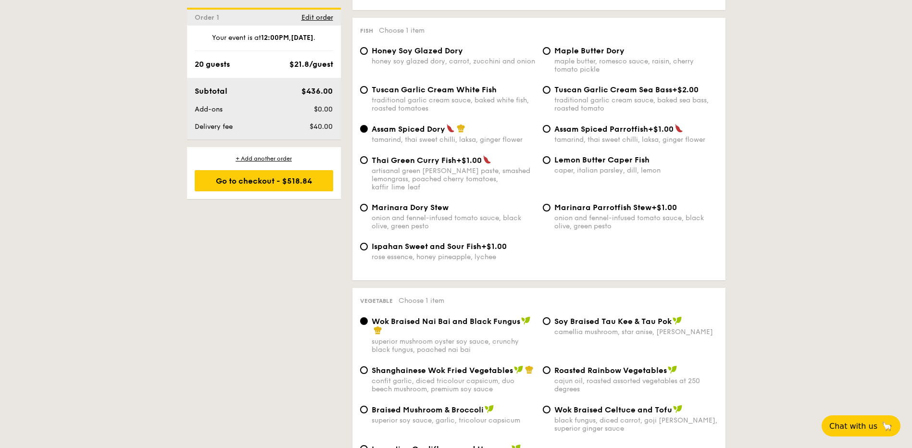
scroll to position [1106, 0]
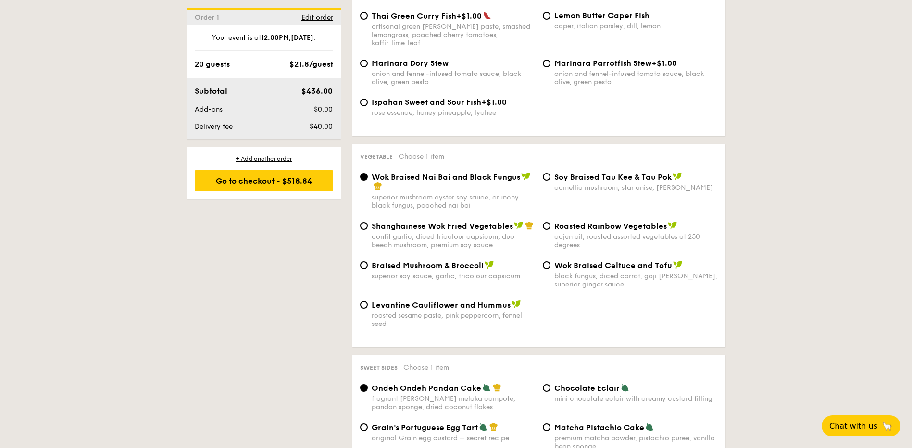
click at [584, 173] on span "⁠Soy Braised Tau Kee & Tau Pok" at bounding box center [613, 177] width 117 height 9
click at [551, 173] on input "⁠Soy Braised Tau Kee & Tau Pok camellia mushroom, star anise, goji [PERSON_NAME]" at bounding box center [547, 177] width 8 height 8
radio input "true"
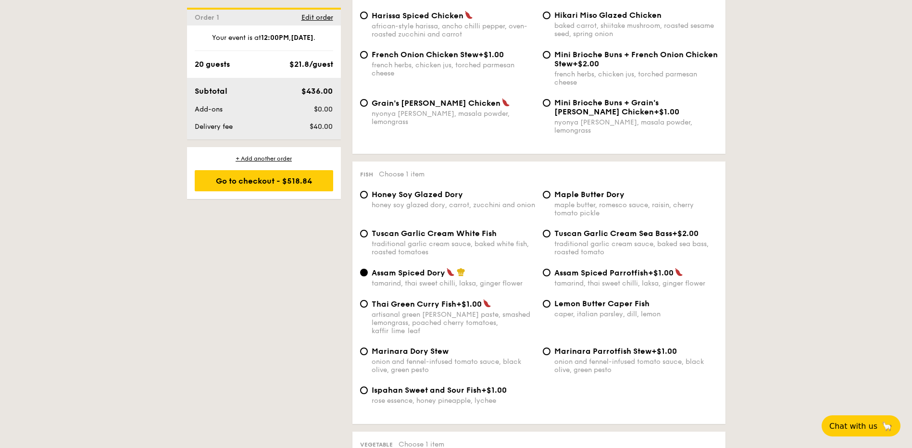
scroll to position [822, 0]
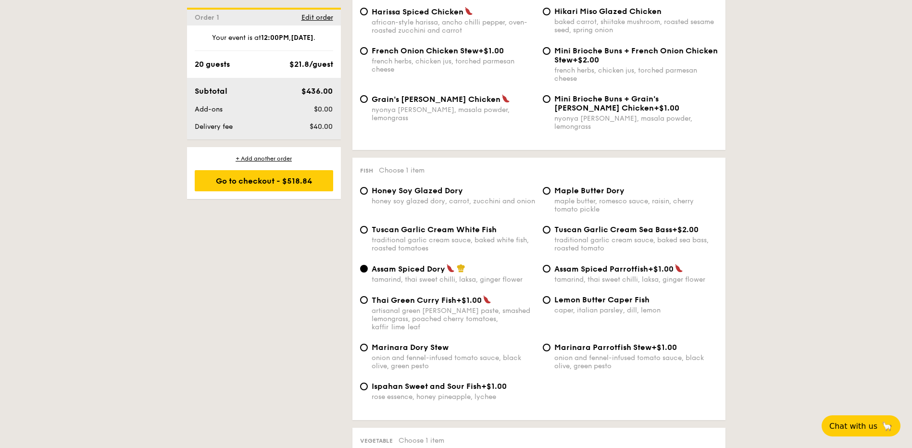
click at [361, 264] on div "Assam Spiced Dory tamarind, thai sweet chilli, laksa, ginger flower" at bounding box center [447, 274] width 183 height 20
click at [362, 265] on input "Assam Spiced Dory tamarind, thai sweet chilli, laksa, ginger flower" at bounding box center [364, 269] width 8 height 8
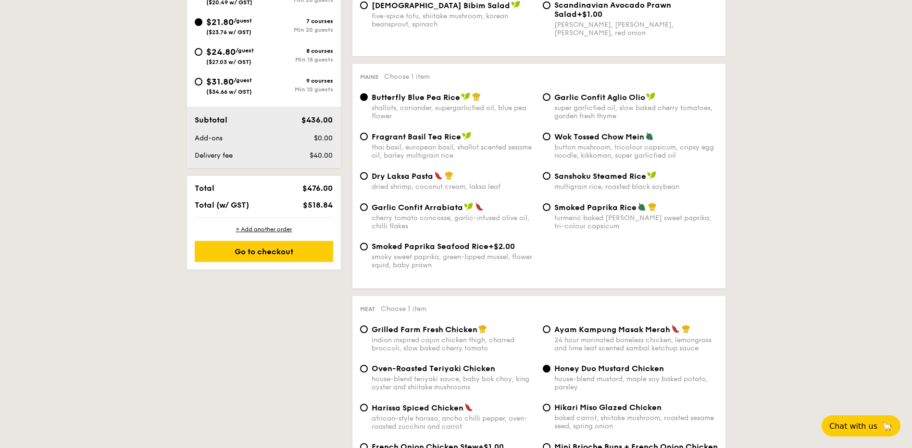
scroll to position [437, 0]
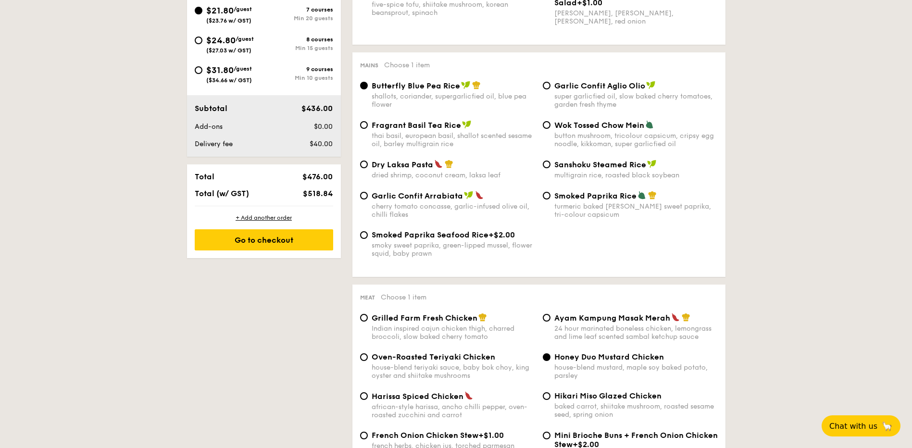
click at [202, 73] on div "$31.80 /guest ($34.66 w/ GST)" at bounding box center [229, 73] width 69 height 20
click at [202, 73] on input "$31.80 /guest ($34.66 w/ GST) 9 courses Min 10 guests" at bounding box center [199, 70] width 8 height 8
radio input "true"
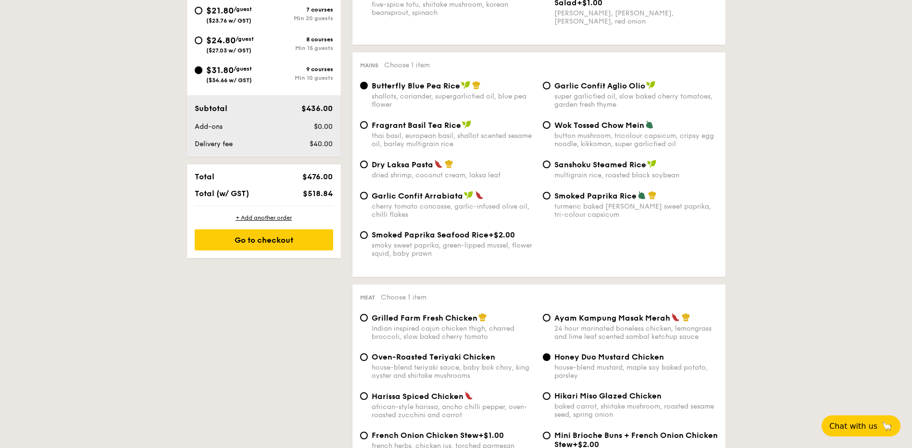
radio input "false"
radio input "true"
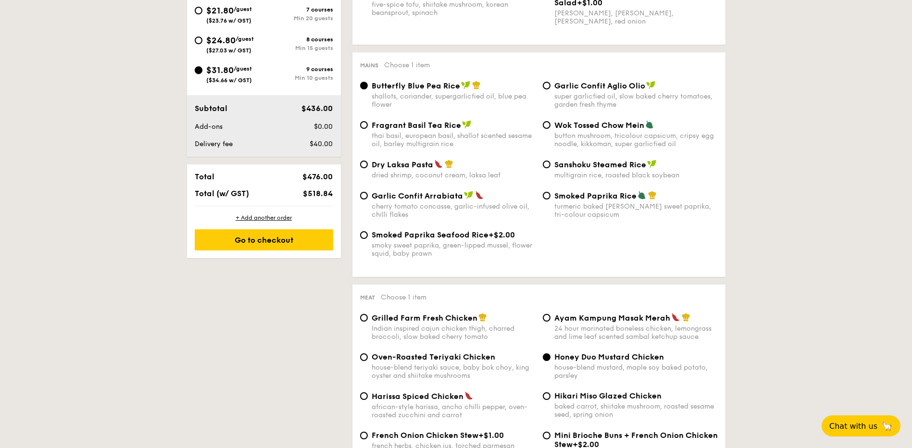
radio input "true"
click at [221, 40] on span "$24.80" at bounding box center [220, 40] width 29 height 11
click at [202, 40] on input "$24.80 /guest ($27.03 w/ GST) 8 courses Min 15 guests" at bounding box center [199, 41] width 8 height 8
radio input "true"
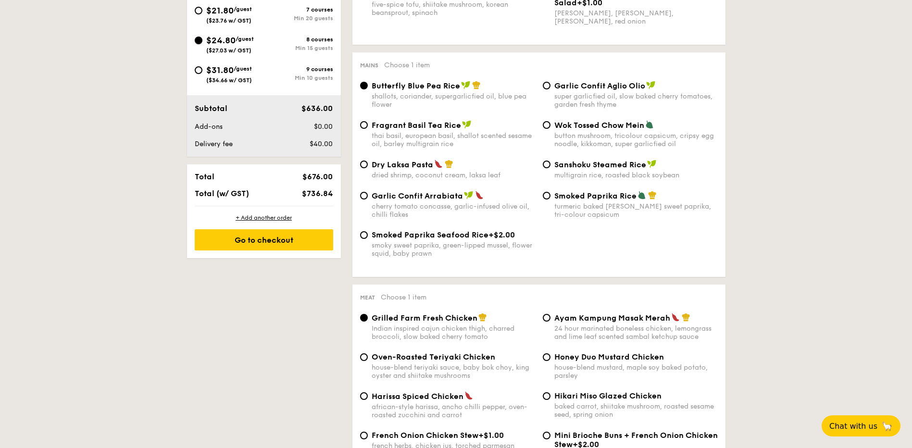
radio input "true"
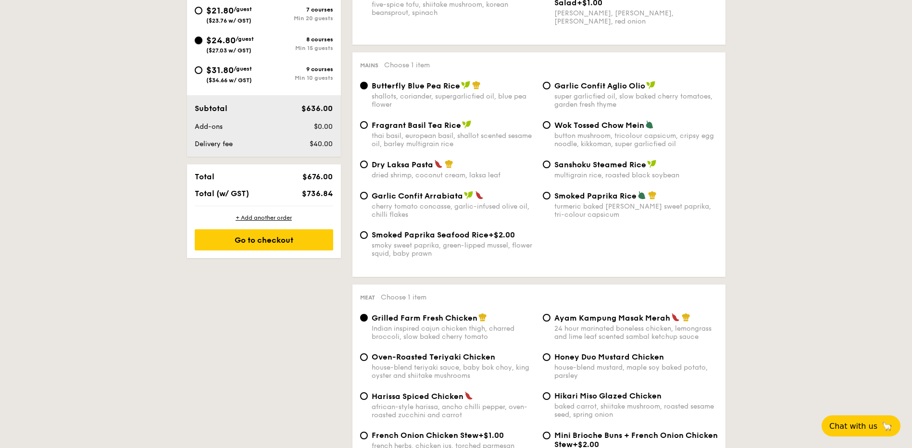
radio input "true"
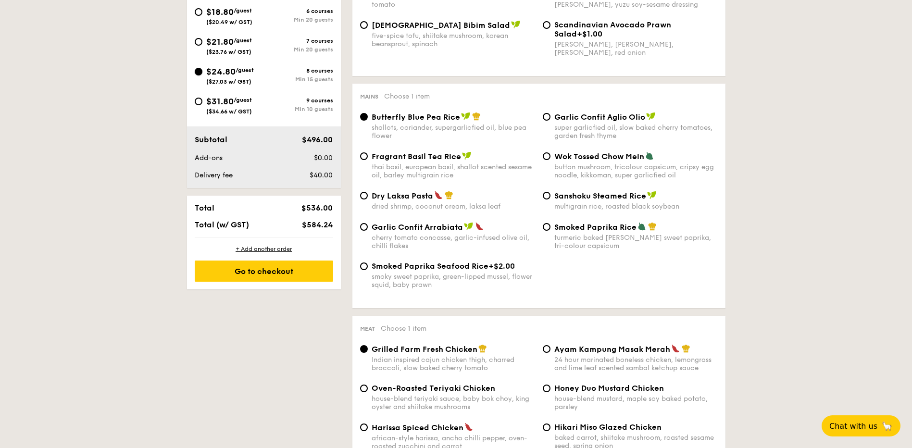
scroll to position [389, 0]
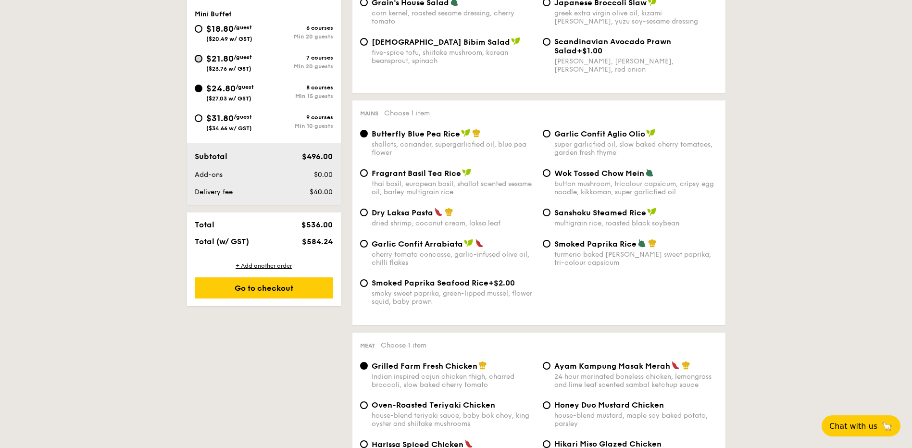
click at [199, 62] on input "$21.80 /guest ($23.76 w/ GST) 7 courses Min 20 guests" at bounding box center [199, 59] width 8 height 8
radio input "true"
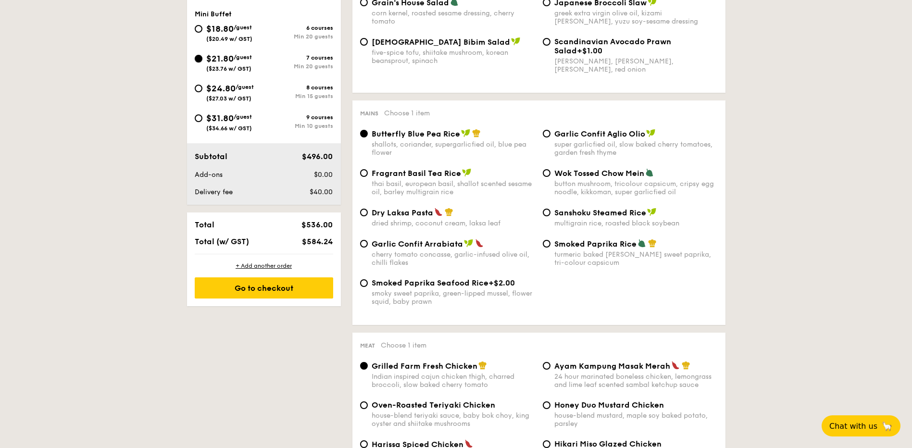
radio input "true"
click at [205, 88] on div "$24.80 /guest ($27.03 w/ GST)" at bounding box center [229, 92] width 69 height 20
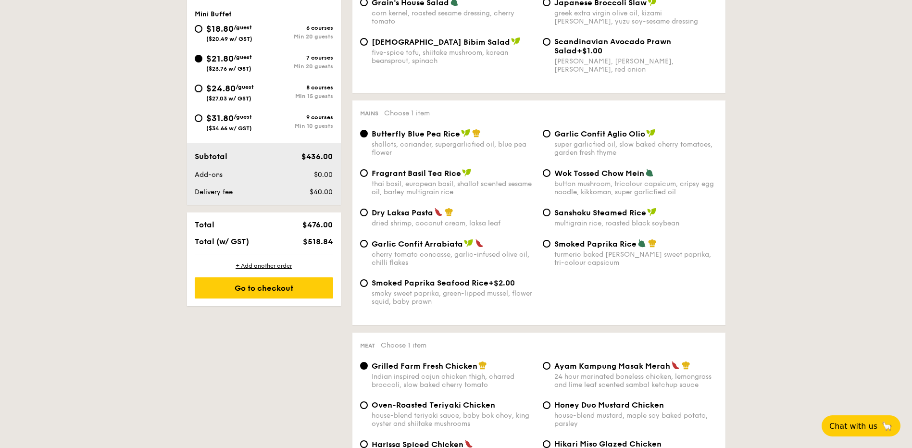
click at [202, 88] on input "$24.80 /guest ($27.03 w/ GST) 8 courses Min 15 guests" at bounding box center [199, 89] width 8 height 8
radio input "true"
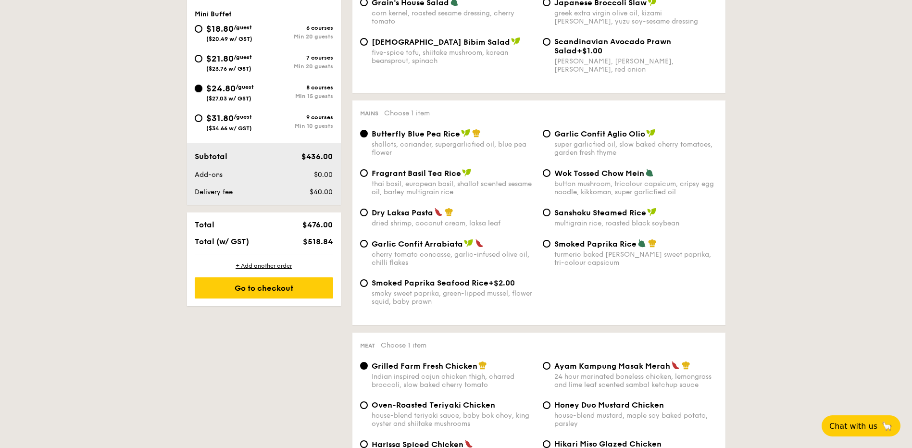
radio input "true"
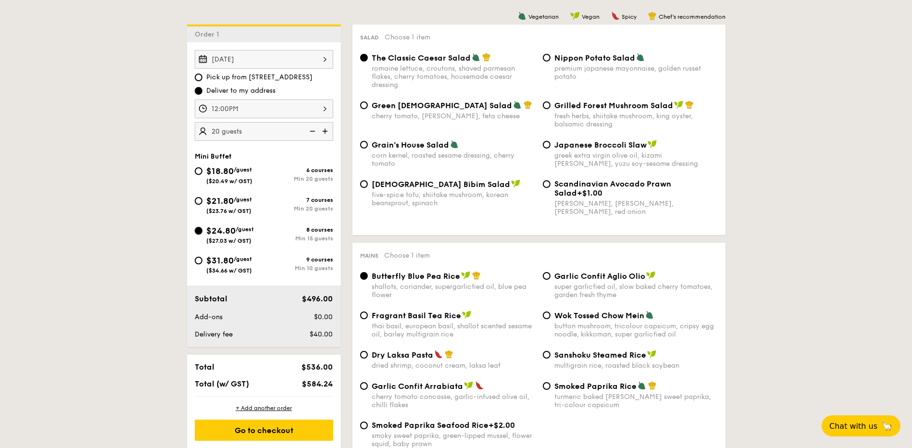
scroll to position [245, 0]
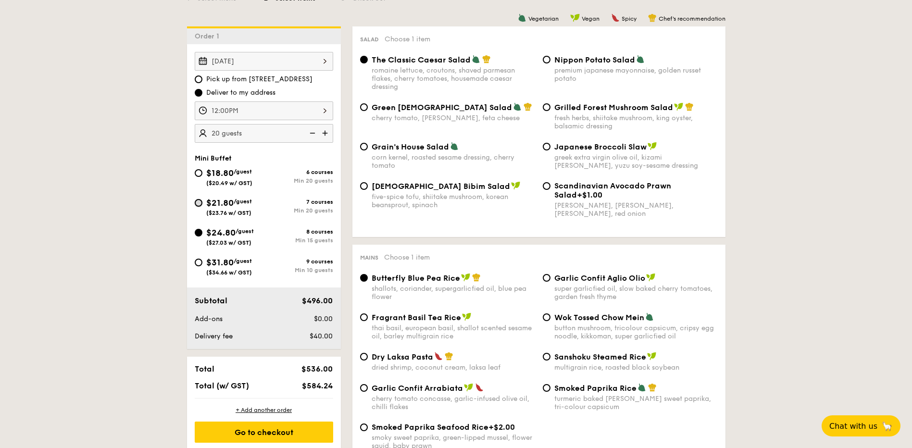
click at [200, 205] on input "$21.80 /guest ($23.76 w/ GST) 7 courses Min 20 guests" at bounding box center [199, 203] width 8 height 8
radio input "true"
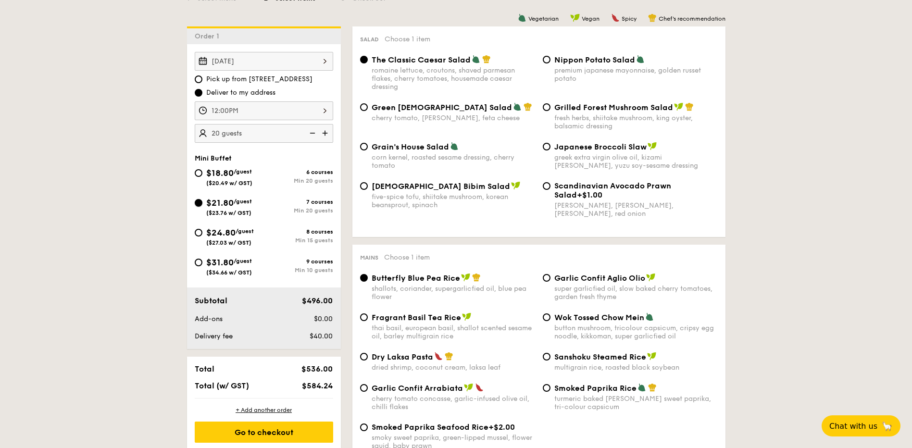
radio input "true"
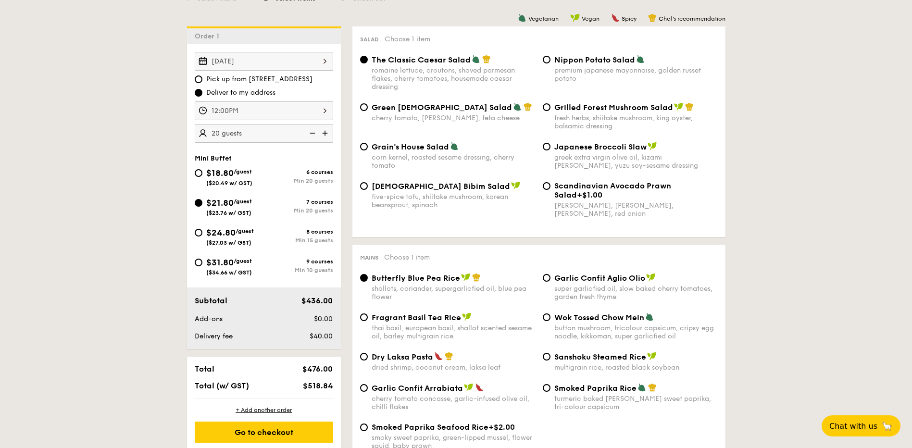
click at [616, 55] on div "Nippon Potato Salad" at bounding box center [637, 60] width 164 height 10
click at [551, 56] on input "Nippon Potato Salad premium japanese mayonnaise, golden russet potato" at bounding box center [547, 60] width 8 height 8
radio input "true"
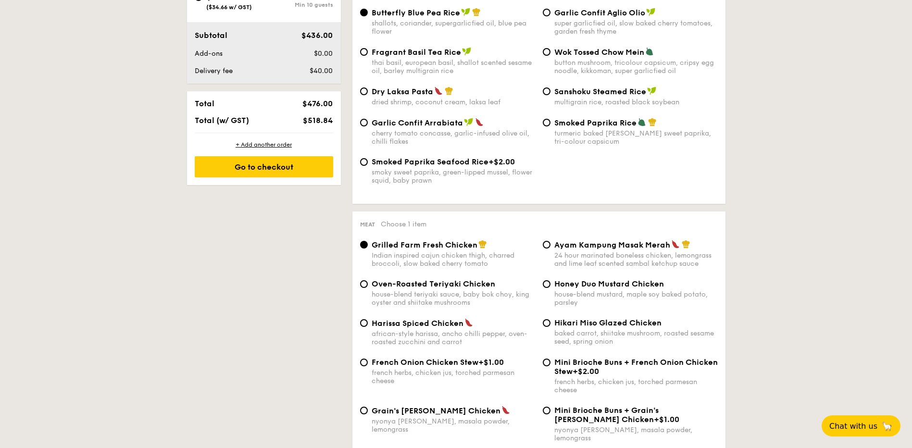
scroll to position [533, 0]
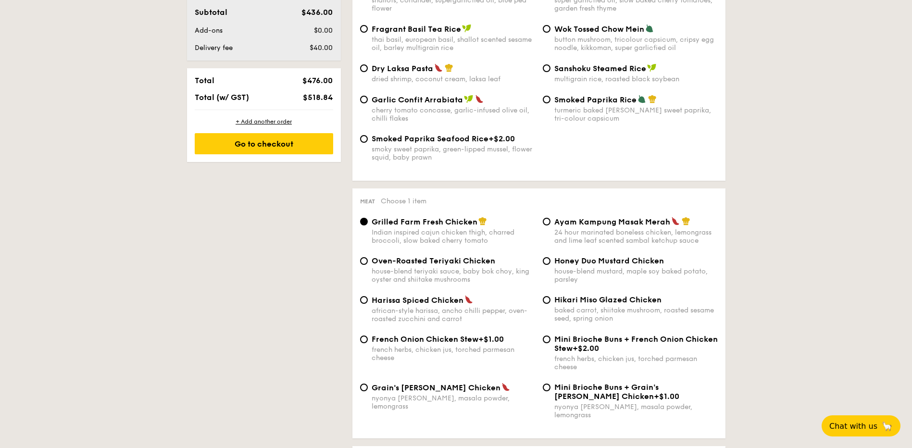
drag, startPoint x: 551, startPoint y: 265, endPoint x: 558, endPoint y: 270, distance: 8.7
click at [551, 265] on div "Honey Duo Mustard Chicken house-blend mustard, maple soy baked potato, parsley" at bounding box center [630, 269] width 183 height 27
click at [546, 263] on input "Honey Duo Mustard Chicken house-blend mustard, maple soy baked potato, parsley" at bounding box center [547, 261] width 8 height 8
radio input "true"
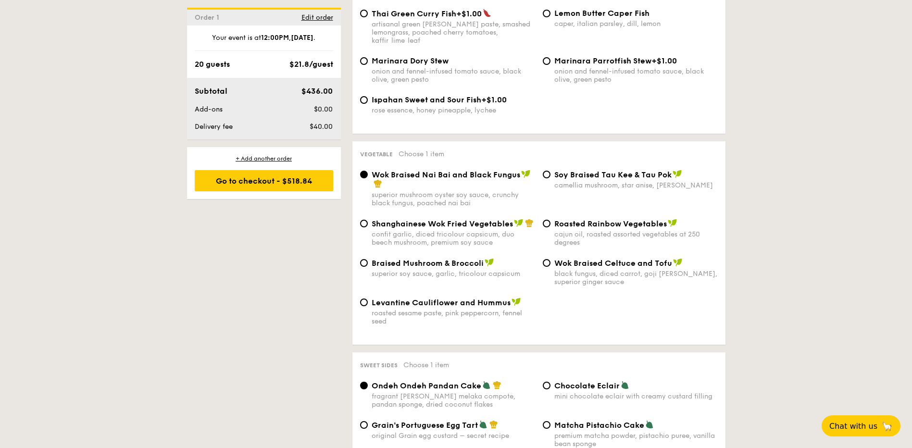
scroll to position [1110, 0]
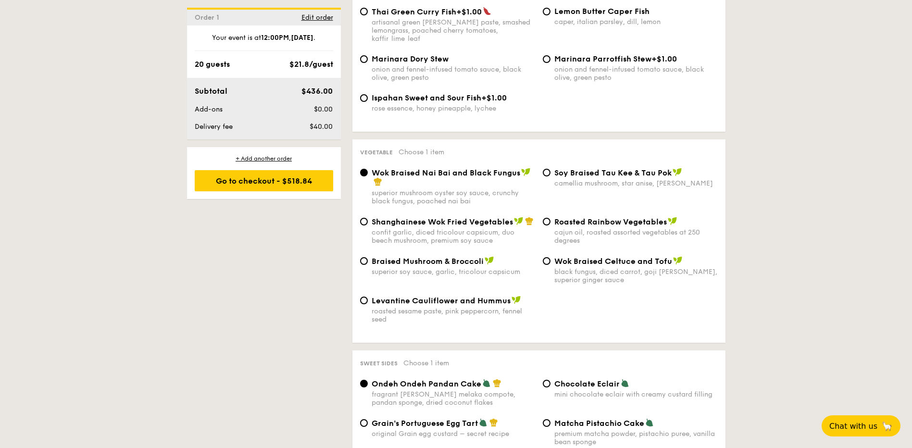
click at [566, 168] on span "⁠Soy Braised Tau Kee & Tau Pok" at bounding box center [613, 172] width 117 height 9
click at [551, 169] on input "⁠Soy Braised Tau Kee & Tau Pok camellia mushroom, star anise, goji [PERSON_NAME]" at bounding box center [547, 173] width 8 height 8
radio input "true"
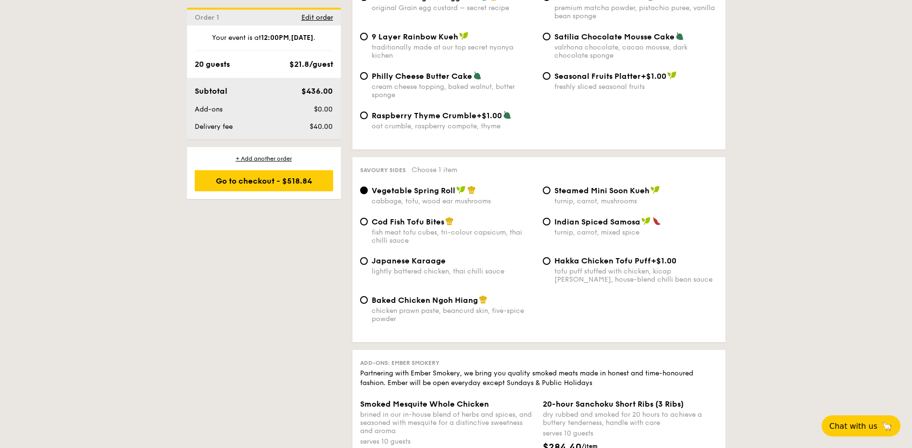
scroll to position [1591, 0]
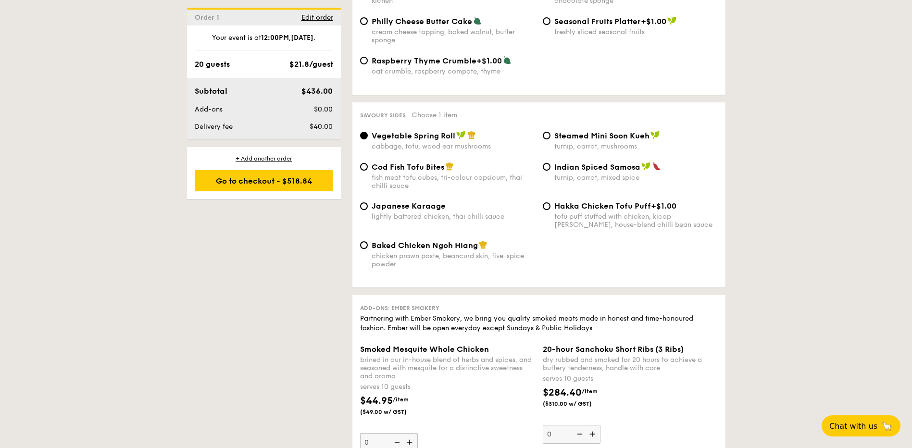
click at [386, 240] on div "Baked Chicken Ngoh Hiang chicken prawn paste, beancurd skin, five-spice powder" at bounding box center [454, 254] width 164 height 28
click at [368, 241] on input "Baked Chicken Ngoh Hiang chicken prawn paste, beancurd skin, five-spice powder" at bounding box center [364, 245] width 8 height 8
radio input "true"
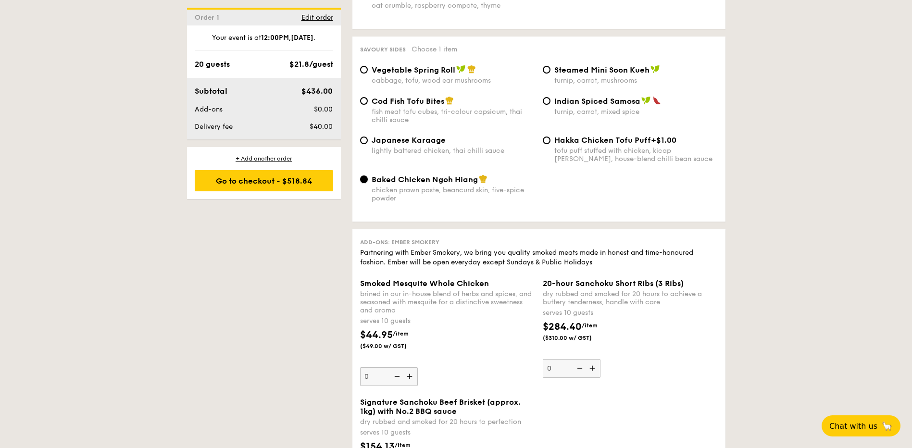
scroll to position [1736, 0]
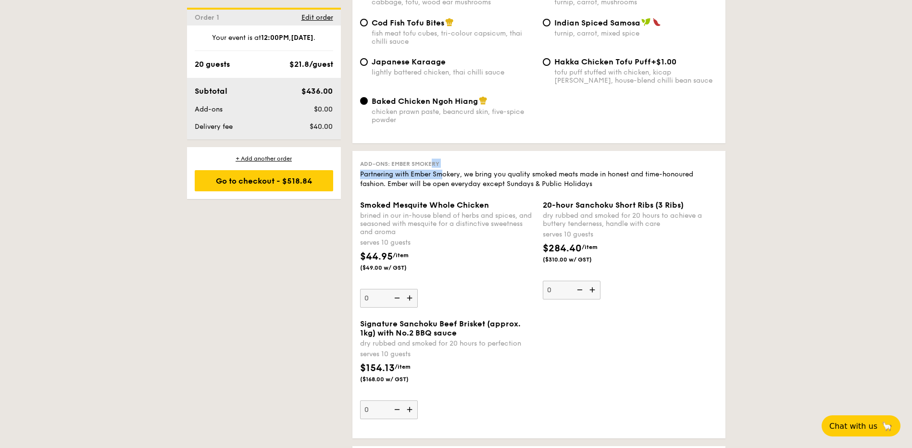
drag, startPoint x: 408, startPoint y: 147, endPoint x: 450, endPoint y: 172, distance: 49.0
click at [445, 162] on div "Add-ons: Ember Smokery Partnering with Ember Smokery, we bring you quality smok…" at bounding box center [539, 174] width 358 height 30
drag, startPoint x: 450, startPoint y: 172, endPoint x: 662, endPoint y: 259, distance: 229.3
click at [725, 269] on div "Add-ons: Ember Smokery Partnering with Ember Smokery, we bring you quality smok…" at bounding box center [539, 295] width 373 height 288
drag, startPoint x: 417, startPoint y: 183, endPoint x: 443, endPoint y: 189, distance: 26.5
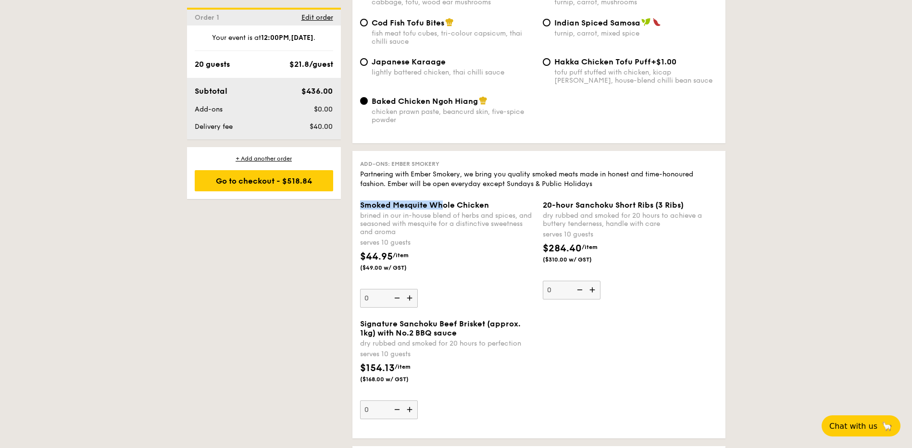
click at [443, 189] on div "Add-ons: Ember Smokery Partnering with Ember Smokery, we bring you quality smok…" at bounding box center [539, 295] width 373 height 288
drag, startPoint x: 443, startPoint y: 189, endPoint x: 468, endPoint y: 190, distance: 25.6
click at [455, 201] on span "Smoked Mesquite Whole Chicken" at bounding box center [424, 205] width 129 height 9
click at [418, 289] on input "0" at bounding box center [389, 298] width 58 height 19
drag, startPoint x: 595, startPoint y: 190, endPoint x: 649, endPoint y: 189, distance: 53.9
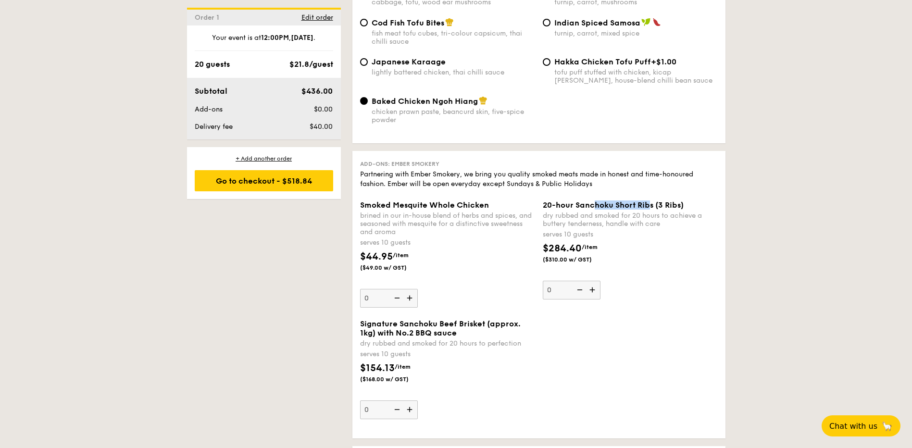
click at [649, 201] on span "20-hour Sanchoku Short Ribs (3 Ribs)" at bounding box center [613, 205] width 141 height 9
drag, startPoint x: 649, startPoint y: 189, endPoint x: 702, endPoint y: 266, distance: 93.1
click at [702, 266] on div "20-hour Sanchoku Short Ribs (3 Ribs) dry rubbed and smoked for 20 hours to achi…" at bounding box center [630, 250] width 175 height 99
click at [601, 281] on input "0" at bounding box center [572, 290] width 58 height 19
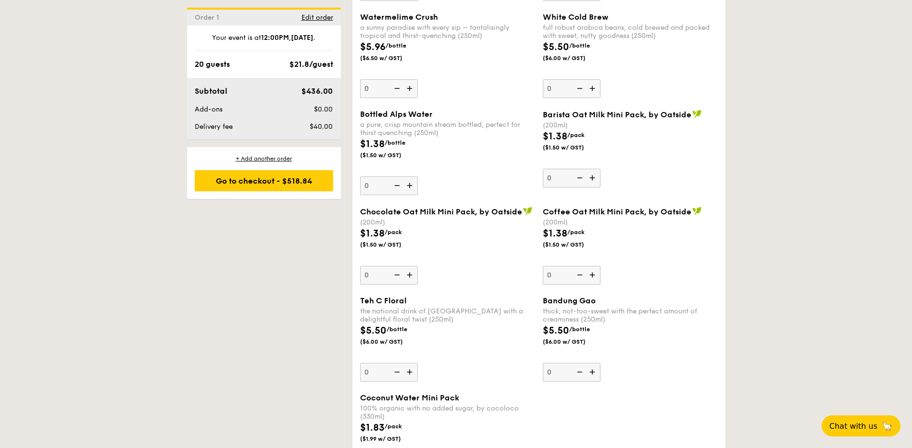
scroll to position [2603, 0]
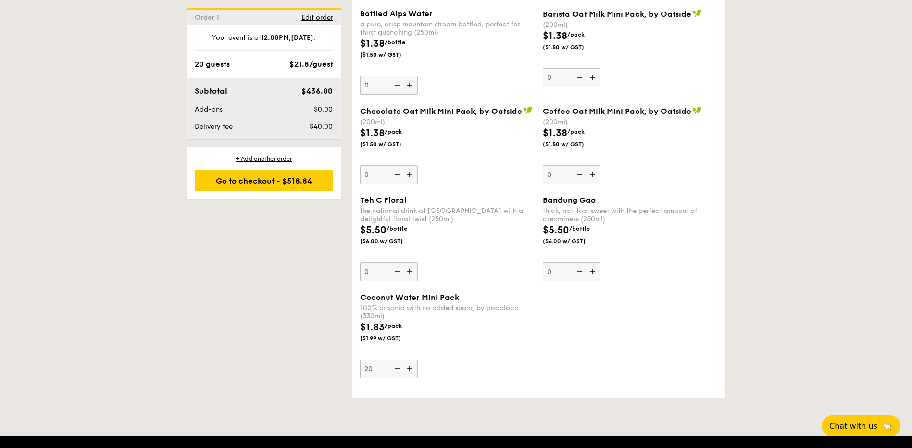
type input "20"
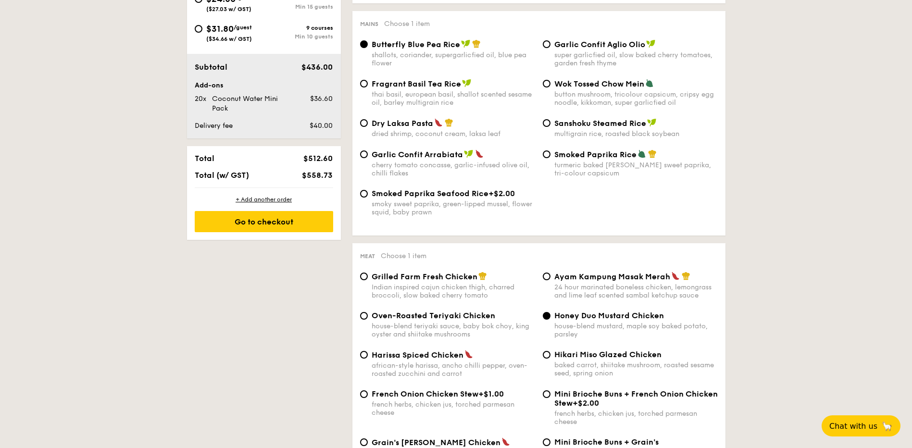
scroll to position [391, 0]
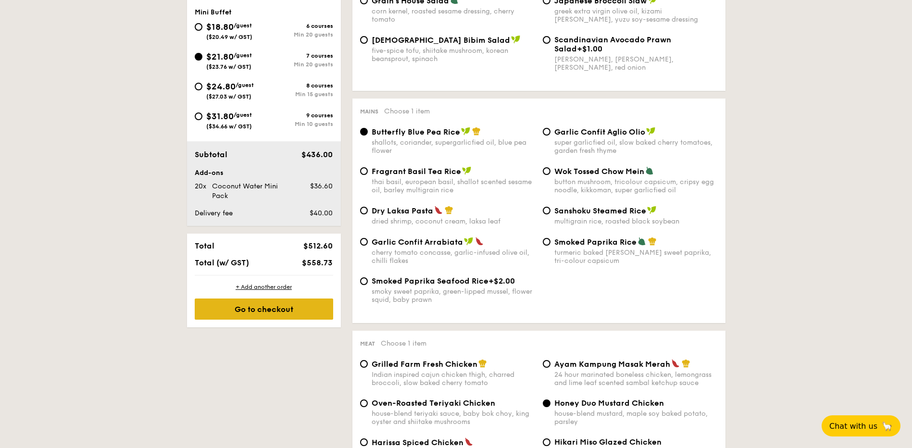
click at [295, 309] on div "Go to checkout" at bounding box center [264, 309] width 139 height 21
